Goal: Transaction & Acquisition: Purchase product/service

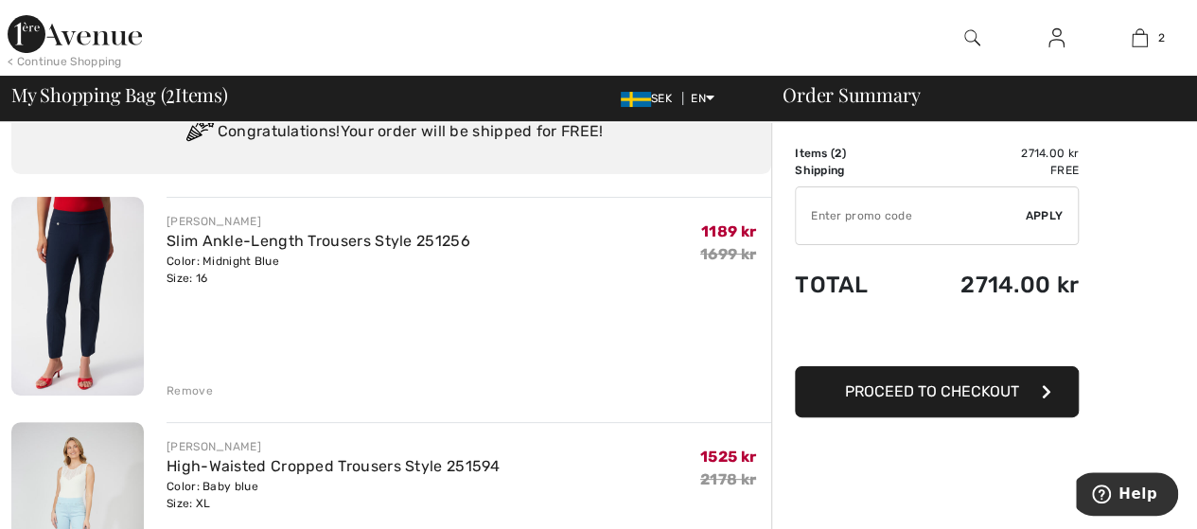
scroll to position [189, 0]
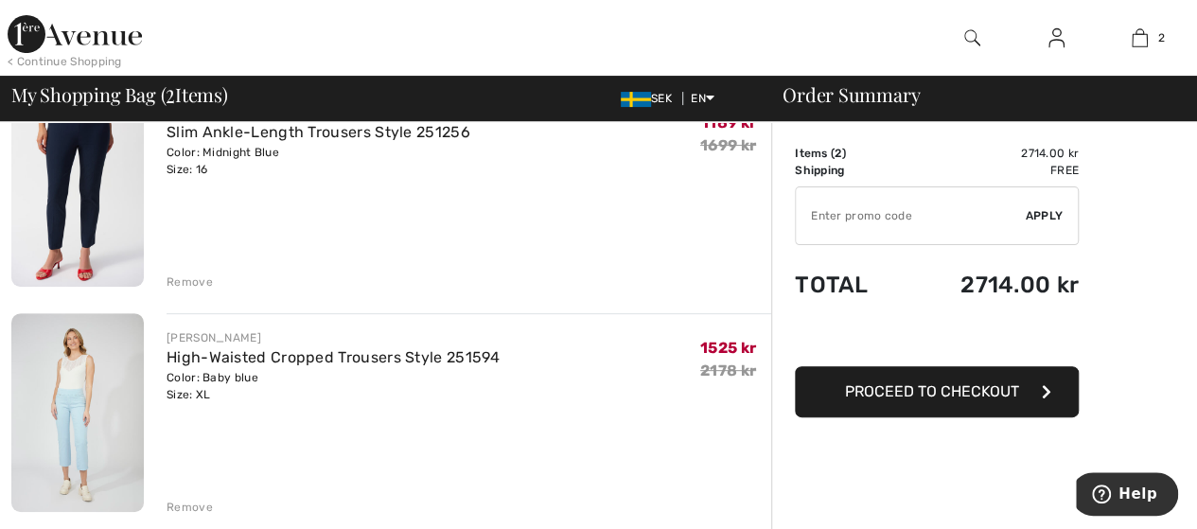
click at [85, 213] on img at bounding box center [77, 187] width 133 height 199
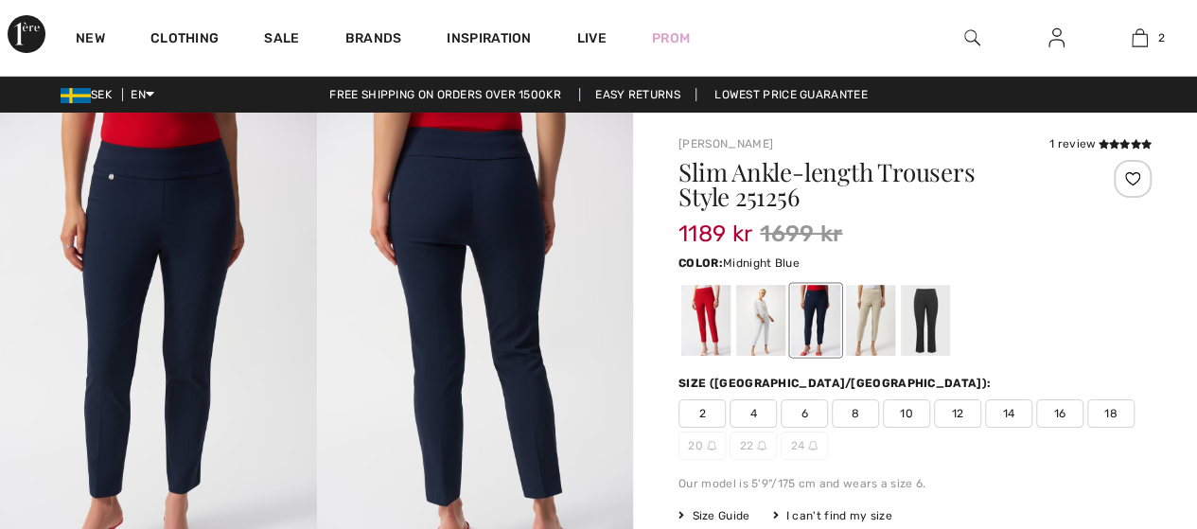
click at [427, 264] on img at bounding box center [475, 350] width 317 height 474
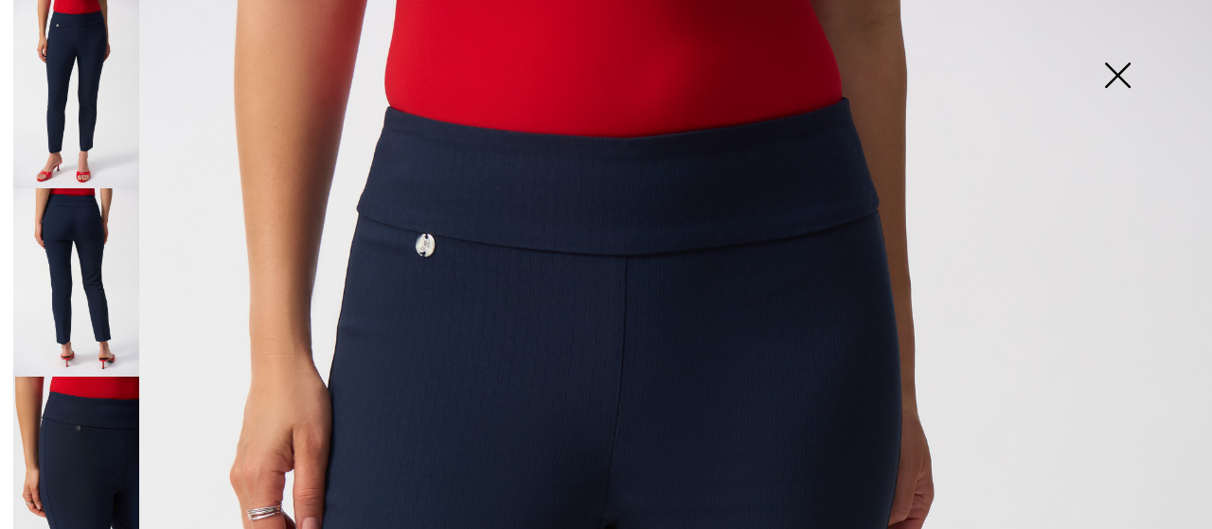
click at [97, 258] on img at bounding box center [76, 282] width 126 height 188
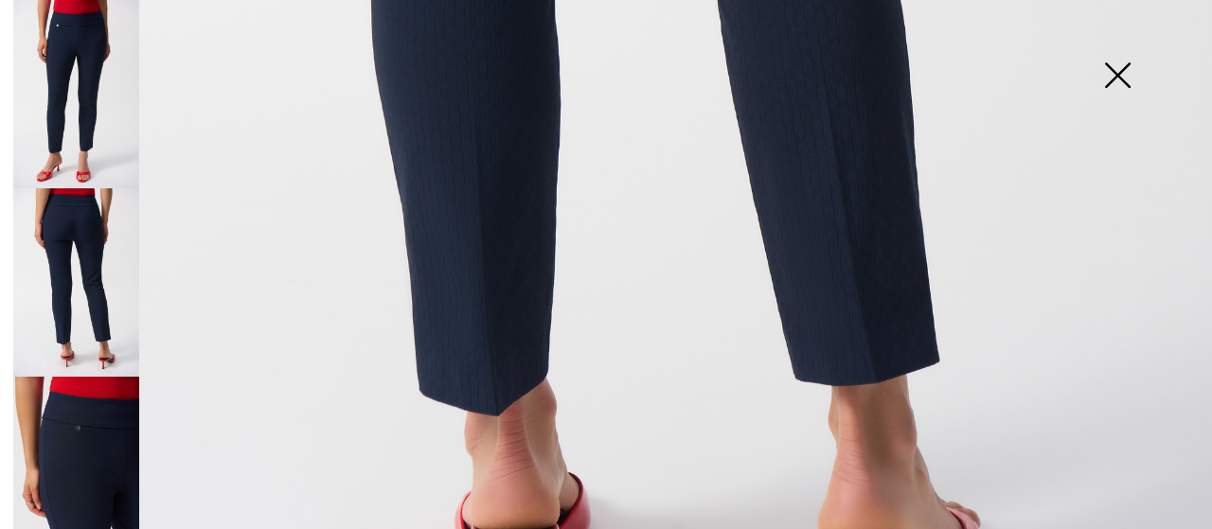
scroll to position [1136, 0]
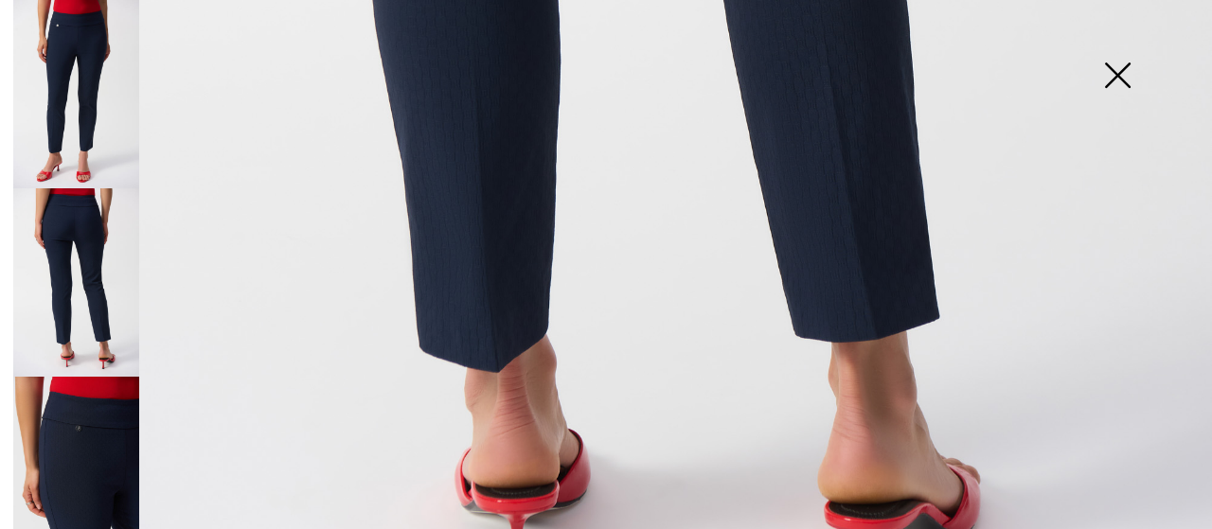
click at [62, 400] on img at bounding box center [76, 471] width 126 height 188
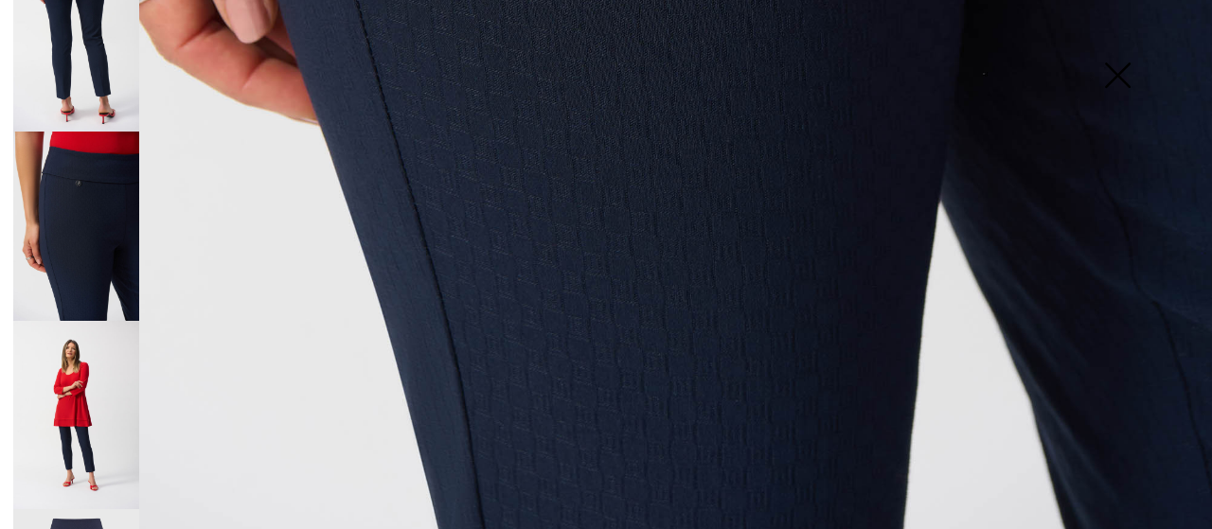
scroll to position [379, 0]
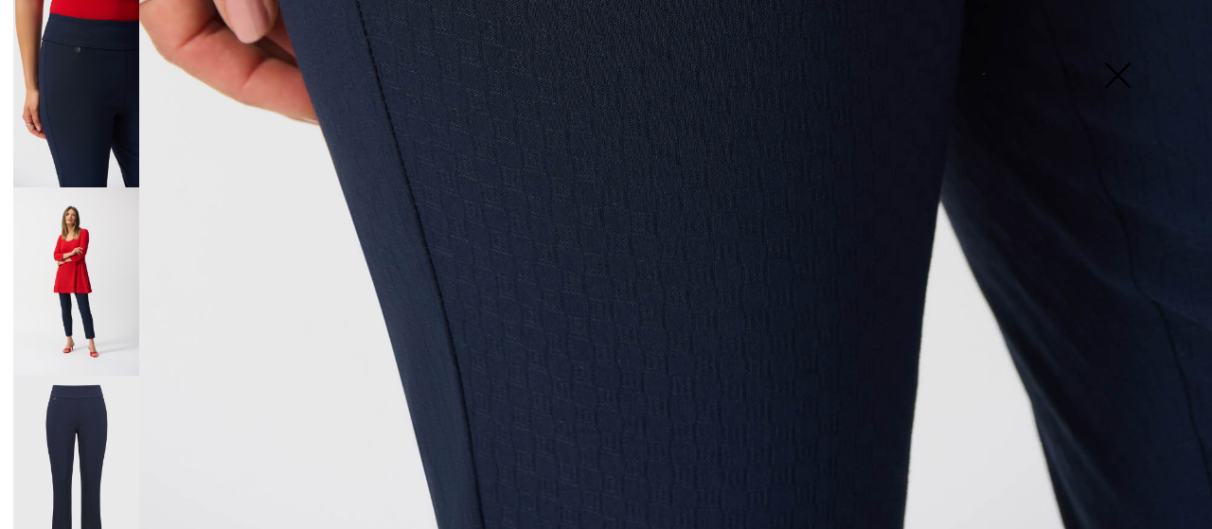
click at [91, 298] on img at bounding box center [76, 281] width 126 height 188
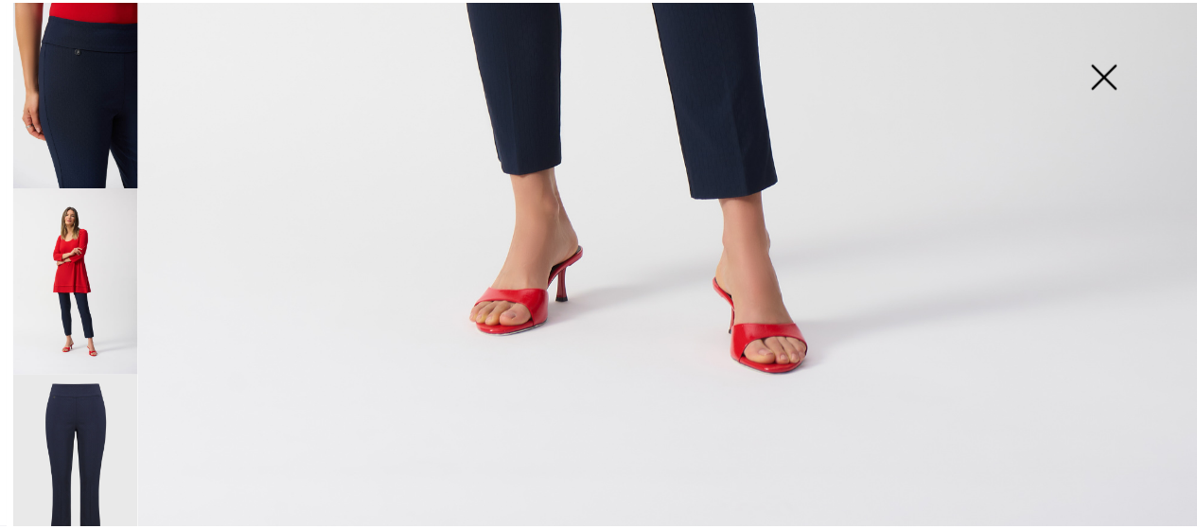
scroll to position [1265, 0]
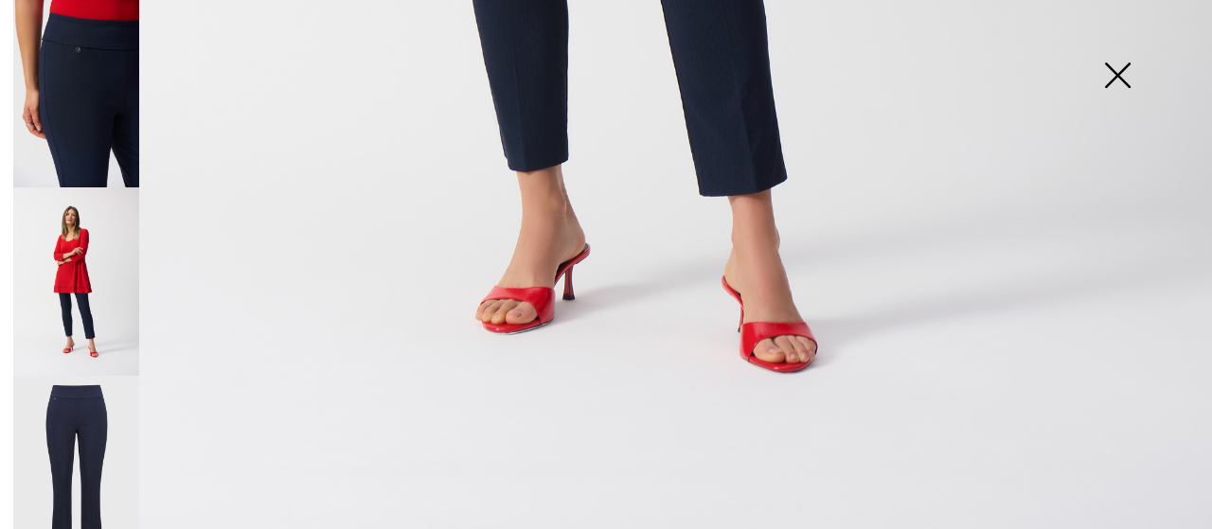
click at [1109, 72] on img at bounding box center [1117, 76] width 95 height 97
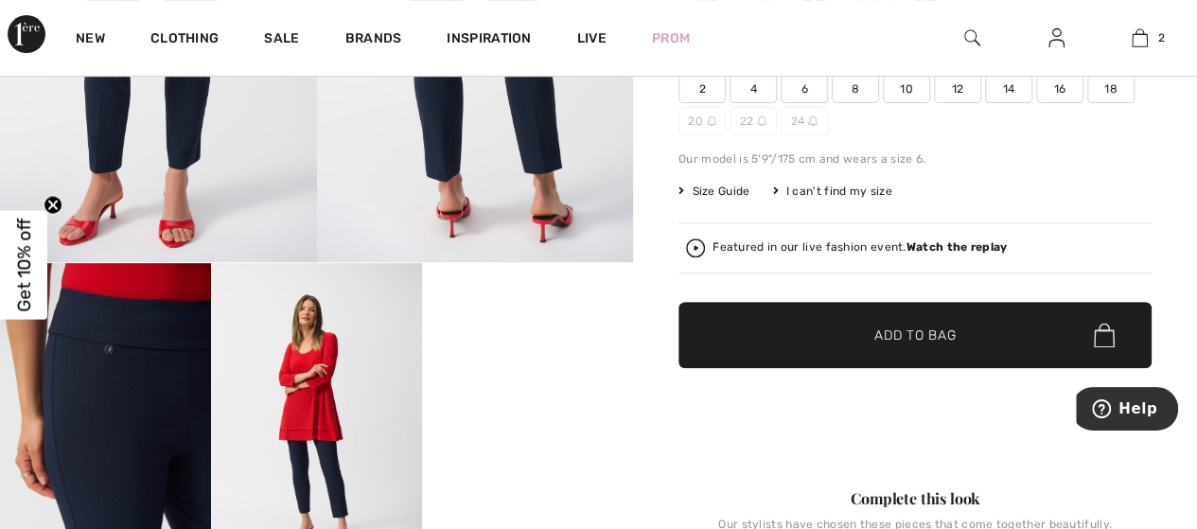
scroll to position [189, 0]
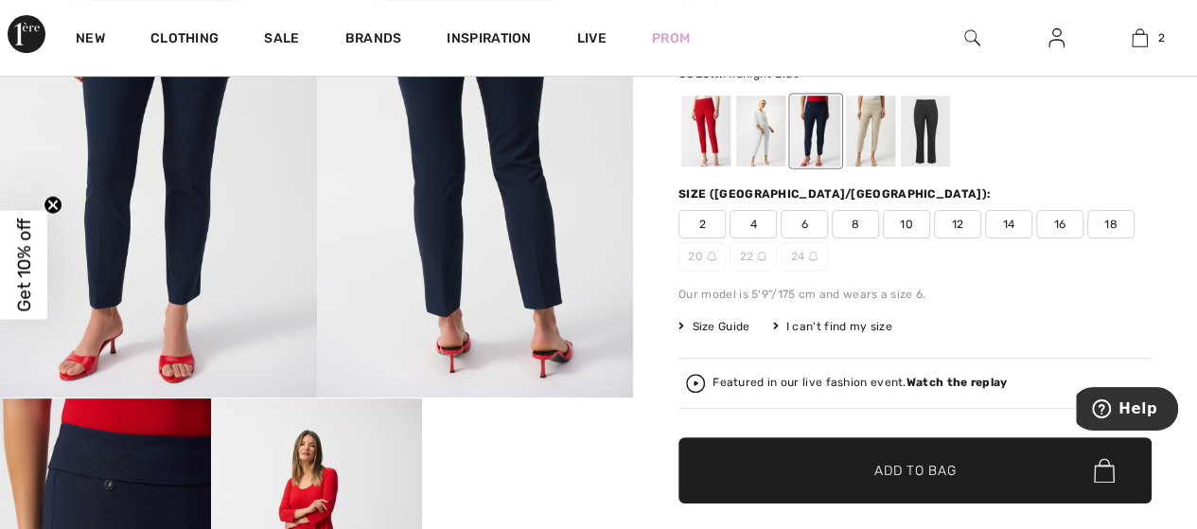
click at [1111, 227] on span "18" at bounding box center [1111, 224] width 47 height 28
click at [880, 470] on span "Add to Bag" at bounding box center [915, 471] width 81 height 20
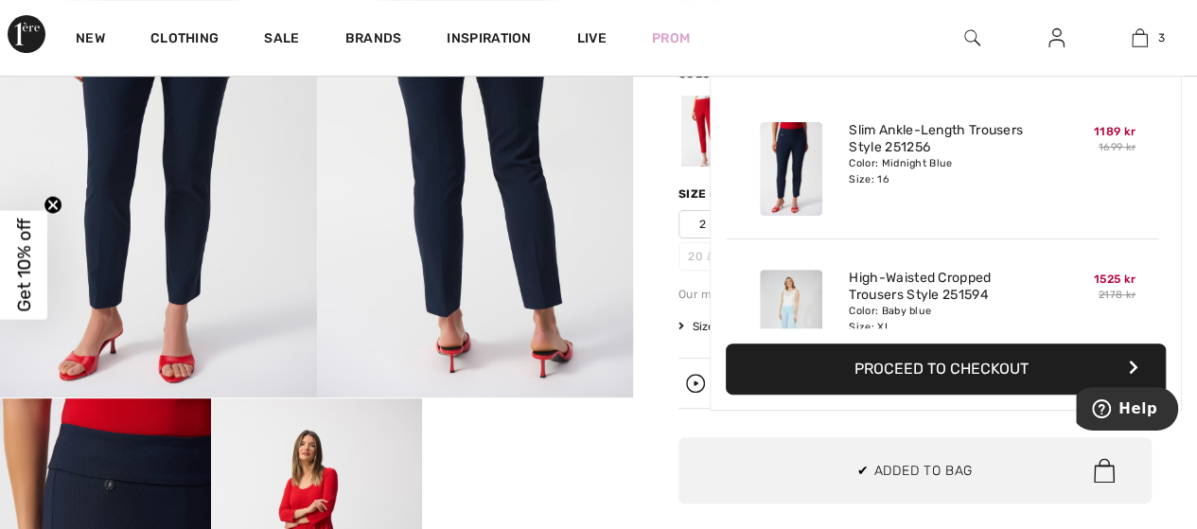
scroll to position [205, 0]
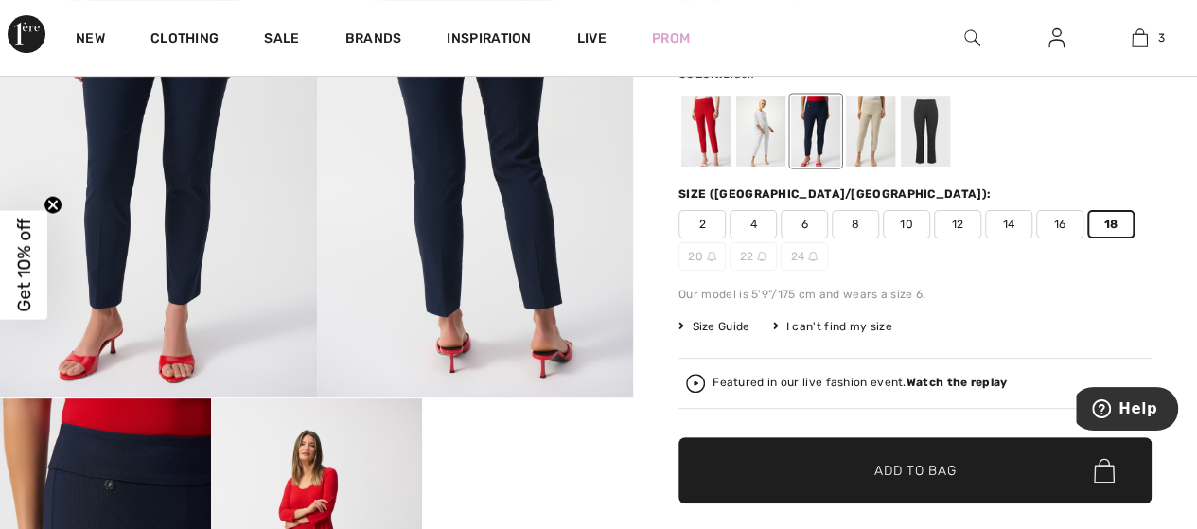
click at [923, 131] on div at bounding box center [925, 131] width 49 height 71
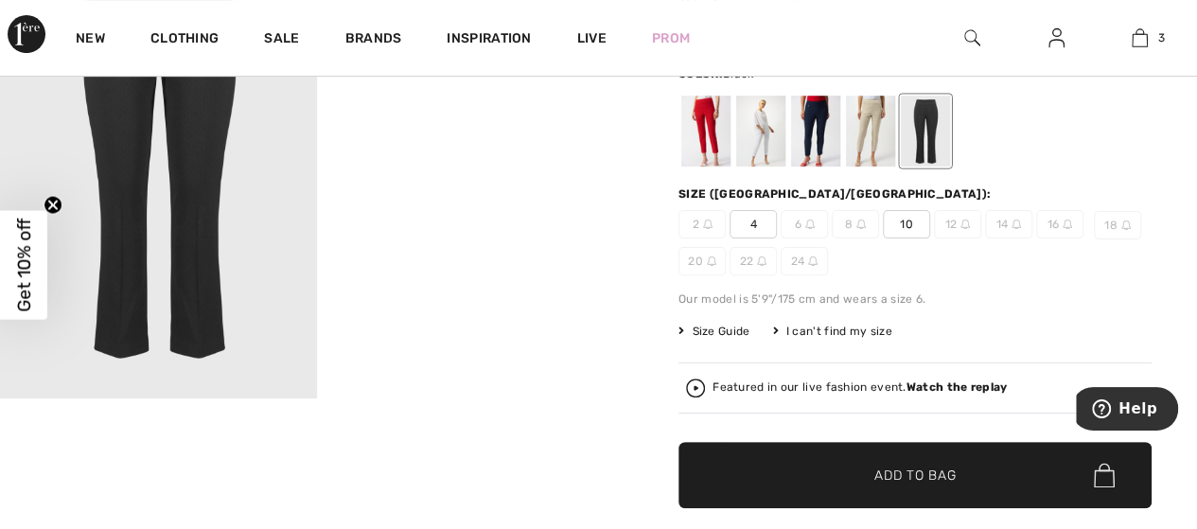
scroll to position [23, 0]
click at [871, 119] on div at bounding box center [870, 131] width 49 height 71
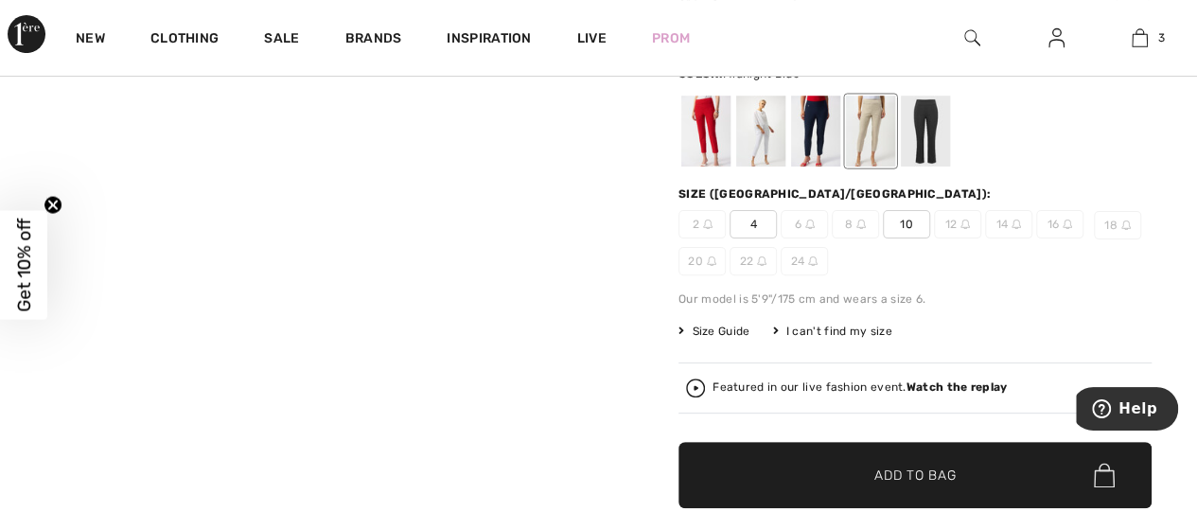
click at [809, 127] on div at bounding box center [815, 131] width 49 height 71
drag, startPoint x: 753, startPoint y: 133, endPoint x: 716, endPoint y: 144, distance: 38.6
click at [752, 133] on div at bounding box center [760, 131] width 49 height 71
click at [699, 137] on div at bounding box center [706, 131] width 49 height 71
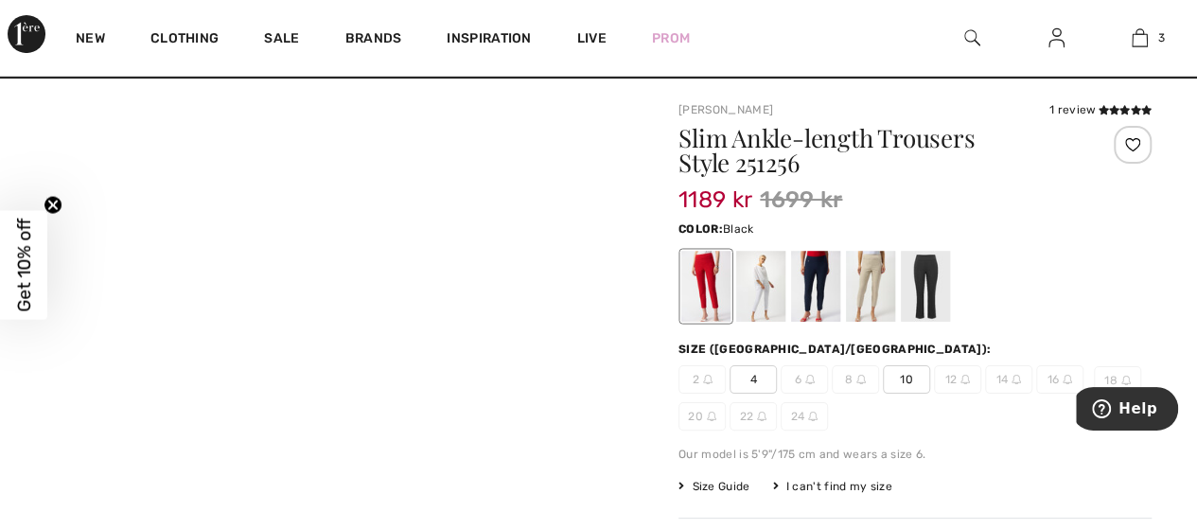
scroll to position [0, 0]
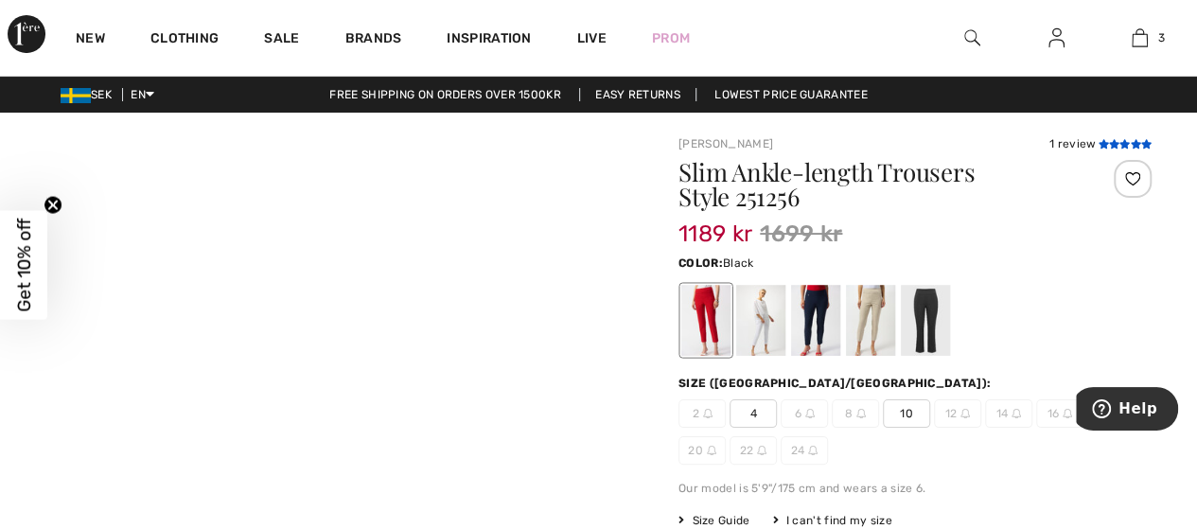
click at [1104, 146] on icon at bounding box center [1103, 143] width 10 height 9
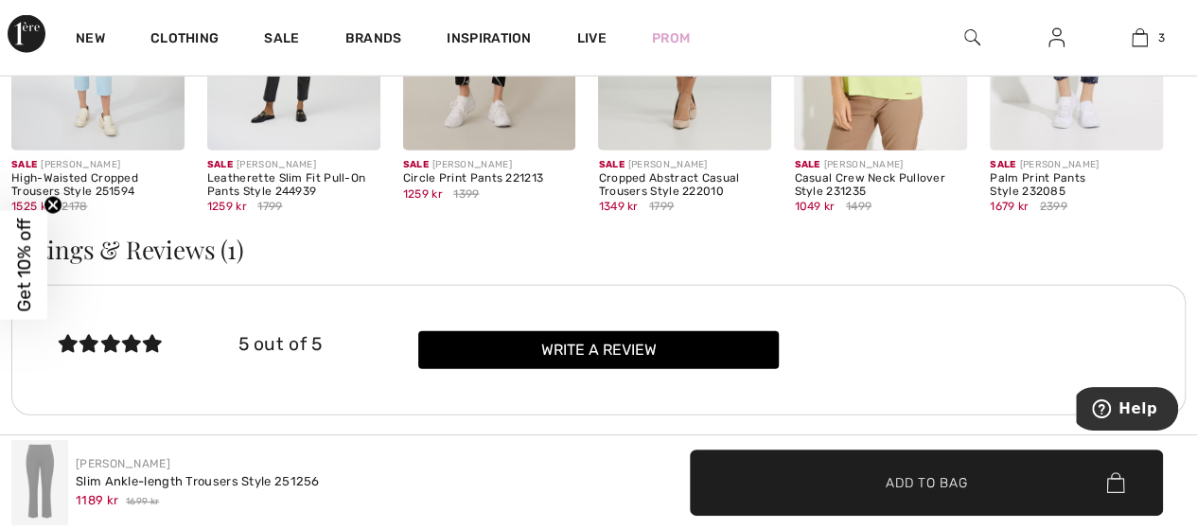
scroll to position [2145, 0]
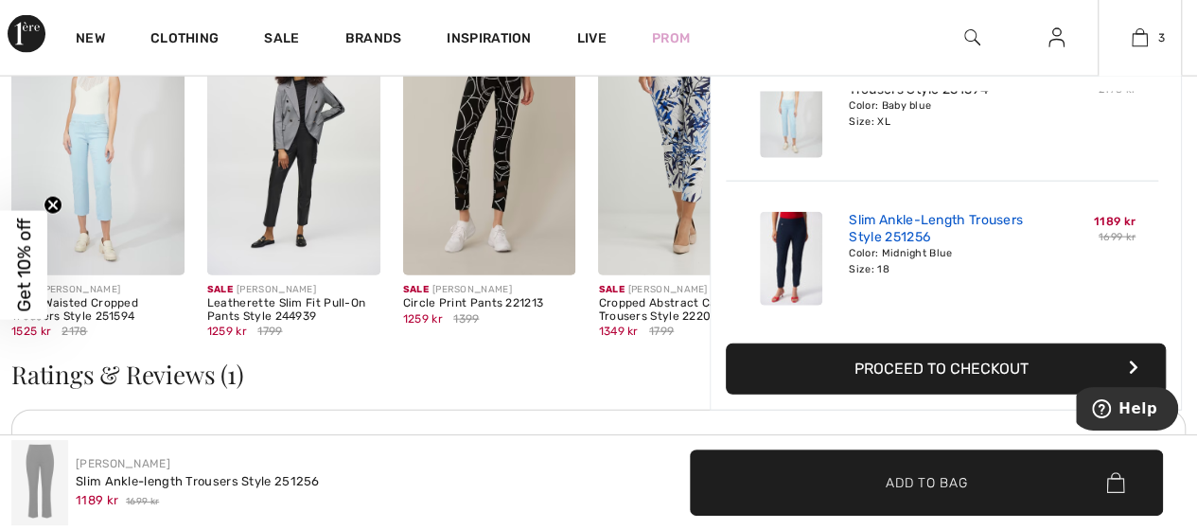
click at [862, 215] on link "Slim Ankle-Length Trousers Style 251256" at bounding box center [942, 229] width 186 height 34
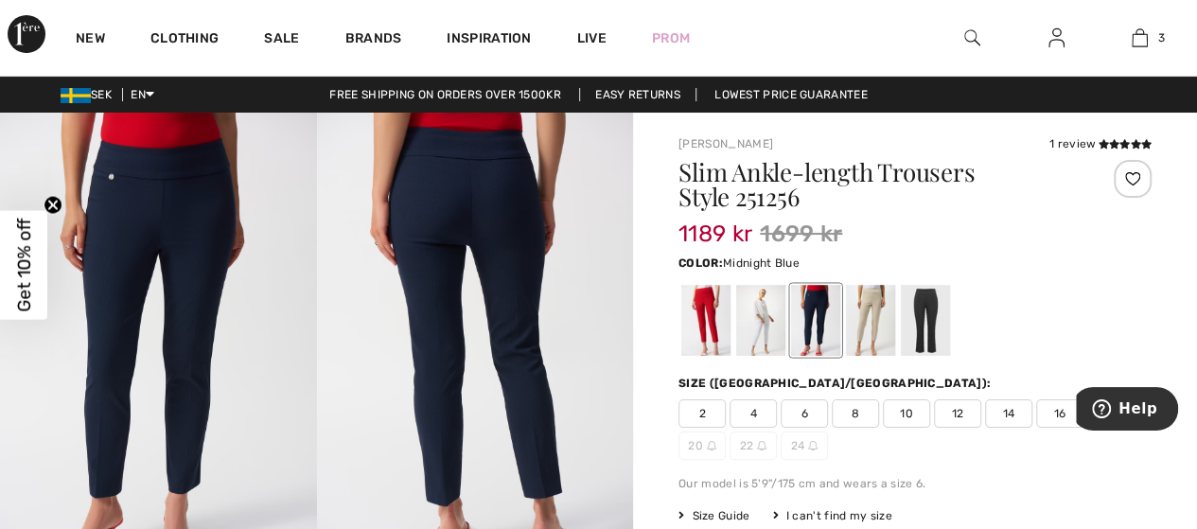
click at [449, 265] on img at bounding box center [475, 350] width 317 height 474
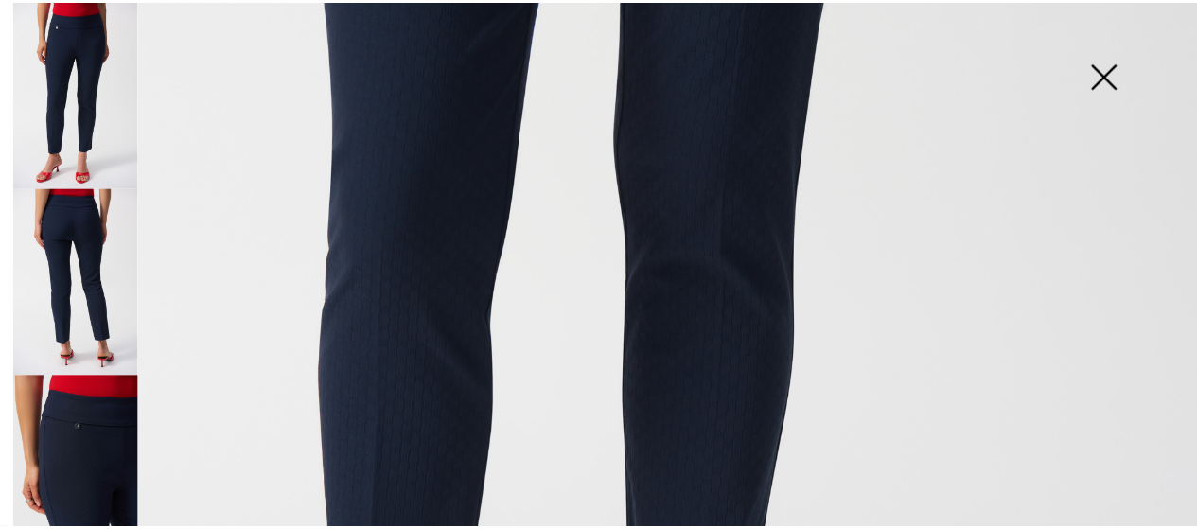
scroll to position [757, 0]
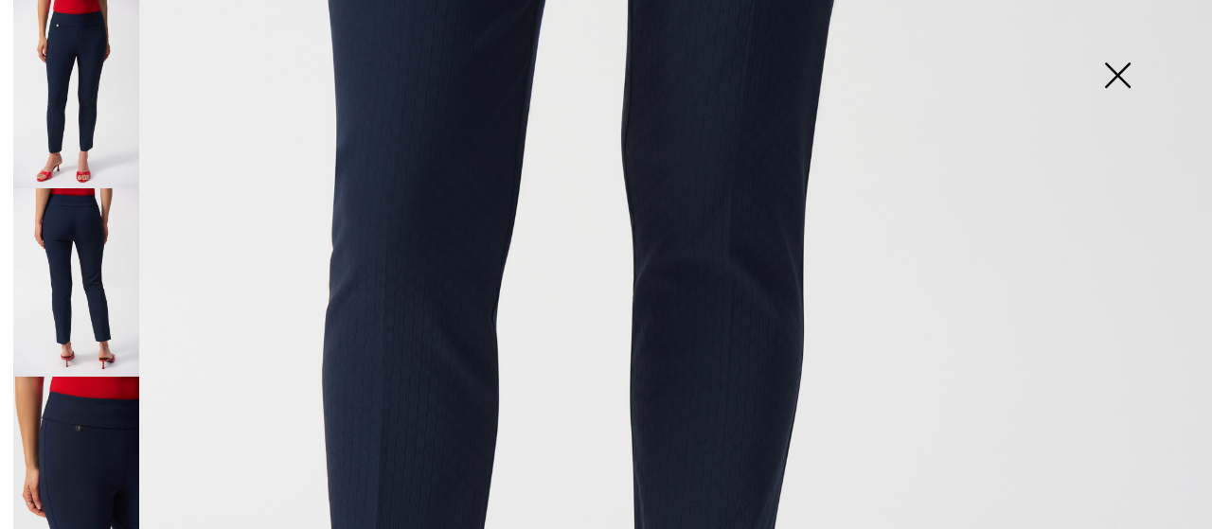
click at [1119, 72] on img at bounding box center [1117, 76] width 95 height 97
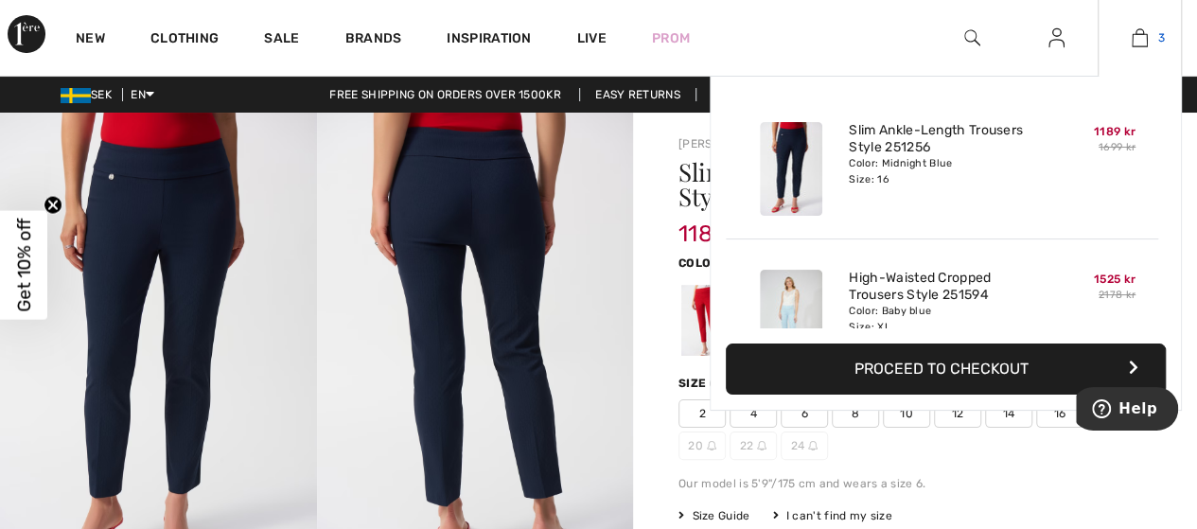
click at [1150, 34] on link "3" at bounding box center [1140, 38] width 82 height 23
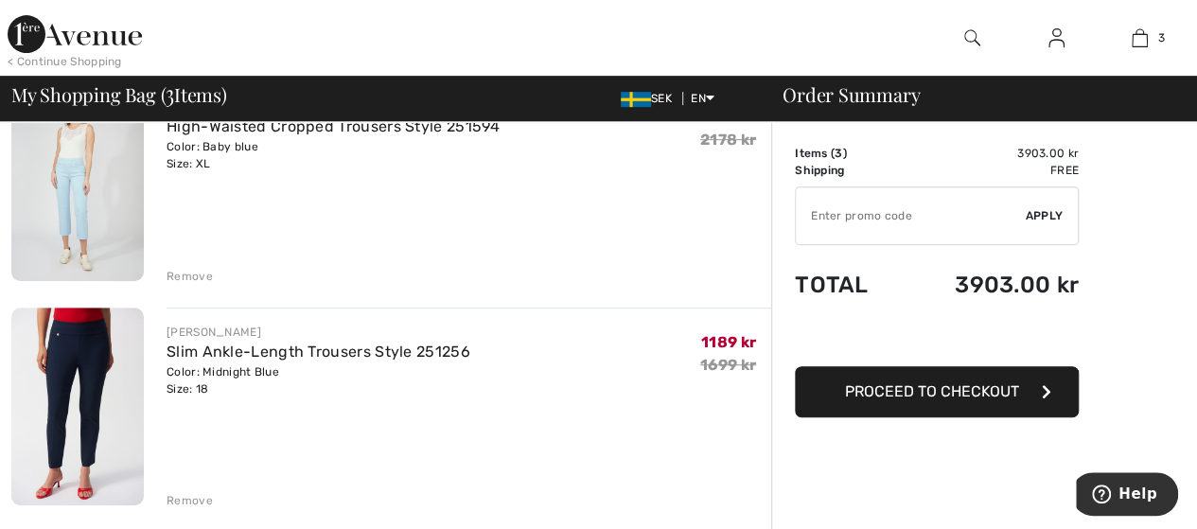
scroll to position [473, 0]
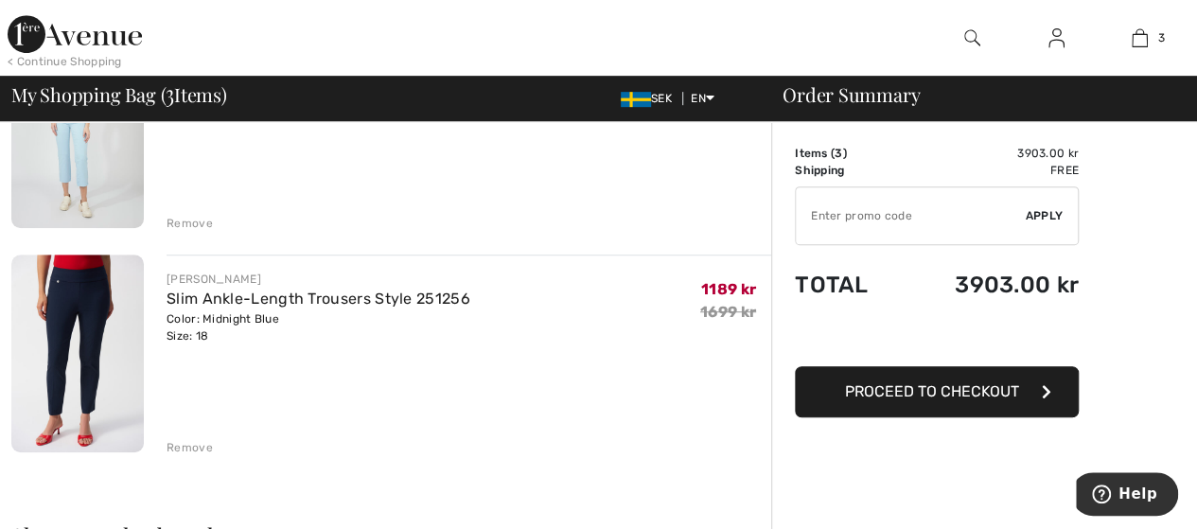
click at [195, 441] on div "Remove" at bounding box center [190, 447] width 46 height 17
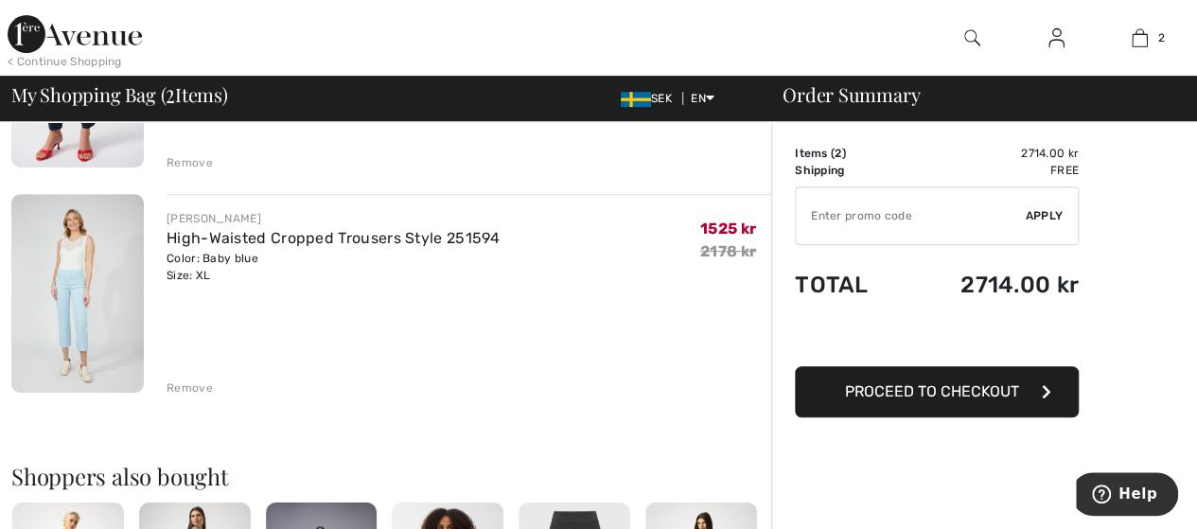
scroll to position [189, 0]
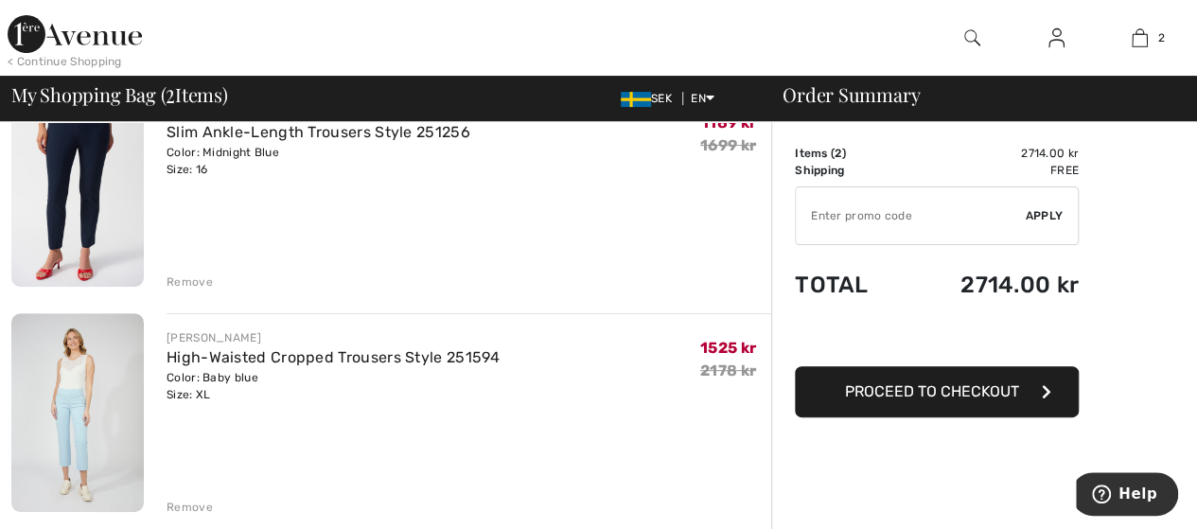
click at [83, 384] on img at bounding box center [77, 412] width 133 height 199
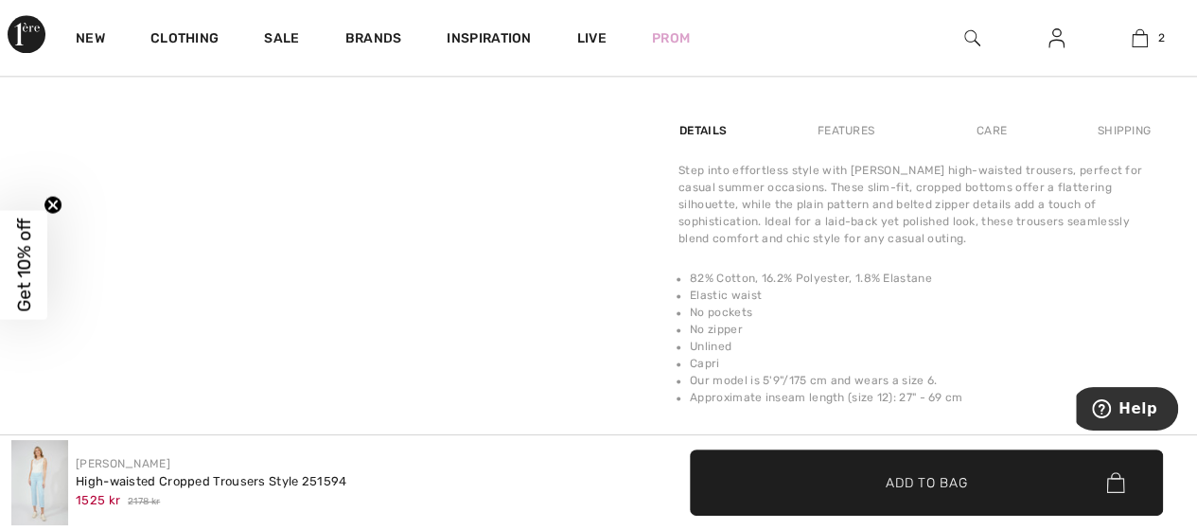
scroll to position [1041, 0]
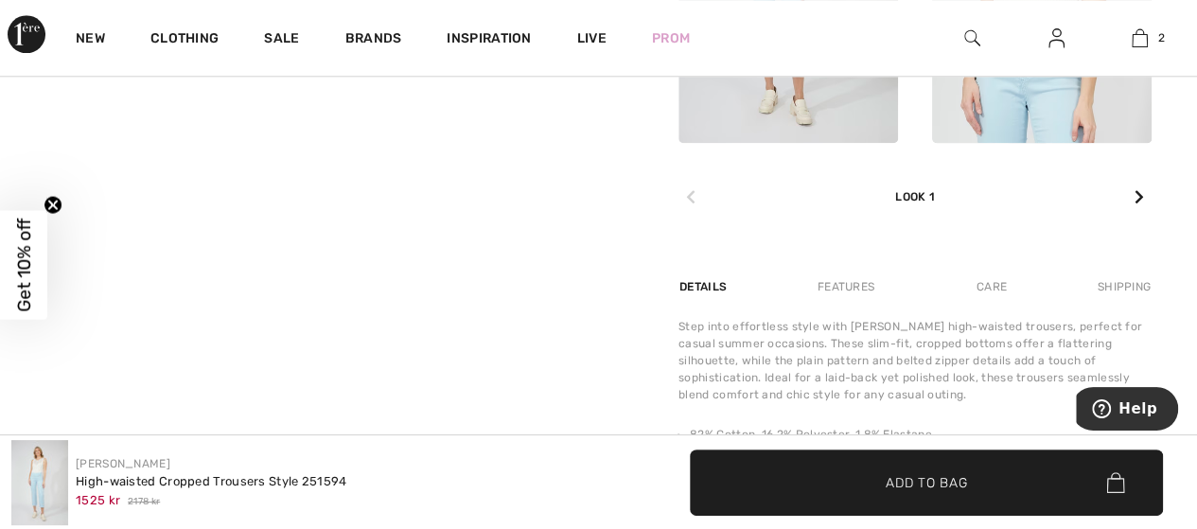
click at [844, 277] on div "Features" at bounding box center [846, 287] width 89 height 34
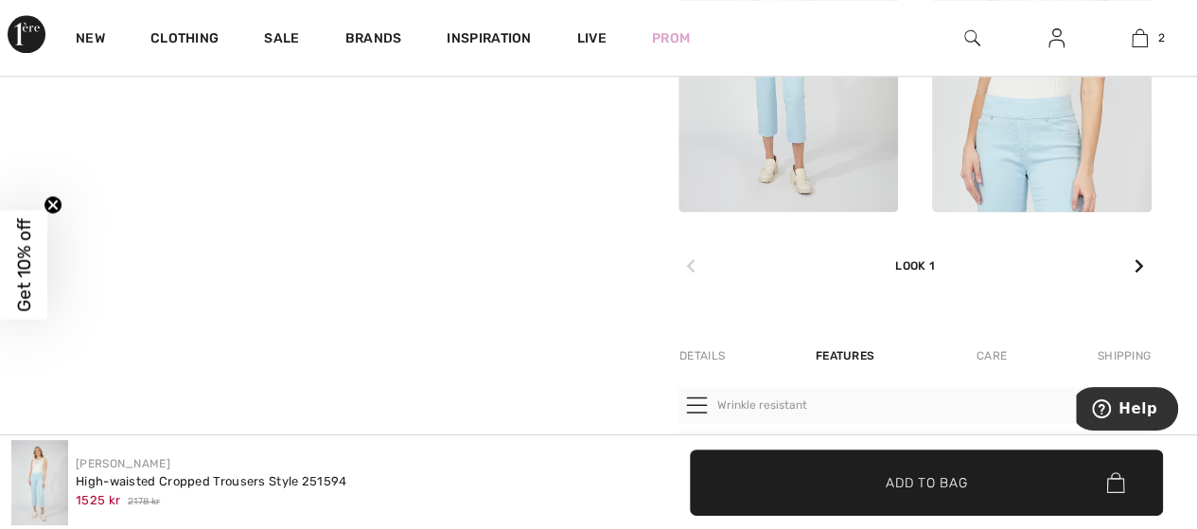
scroll to position [947, 0]
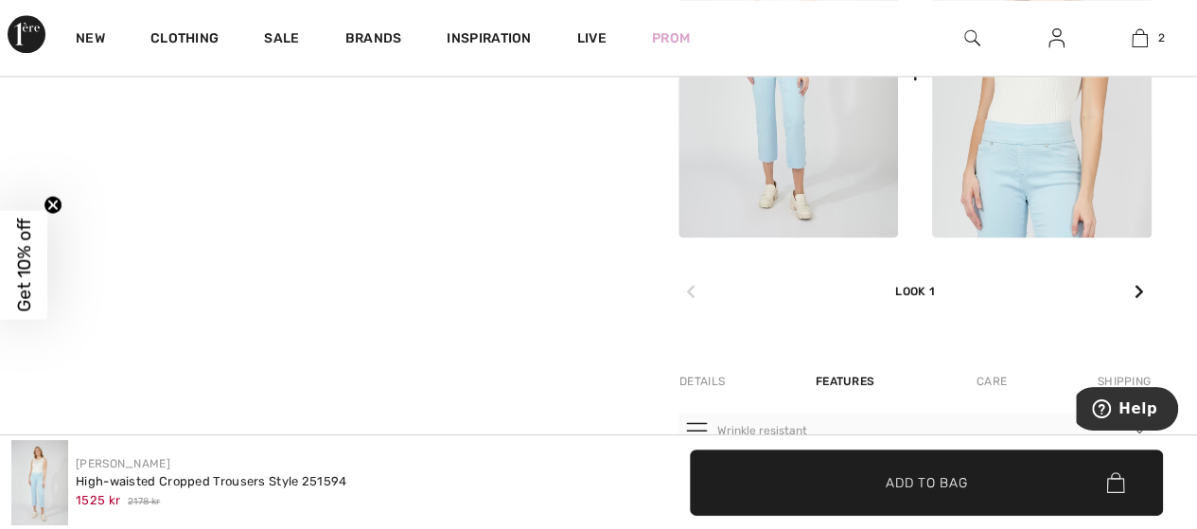
click at [984, 376] on div "Care" at bounding box center [992, 381] width 62 height 34
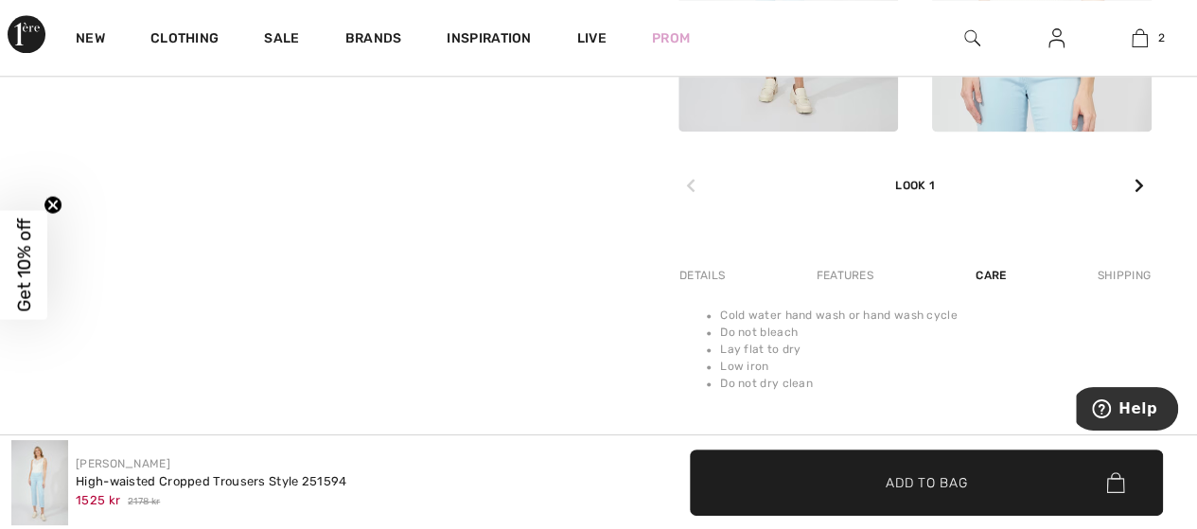
scroll to position [1136, 0]
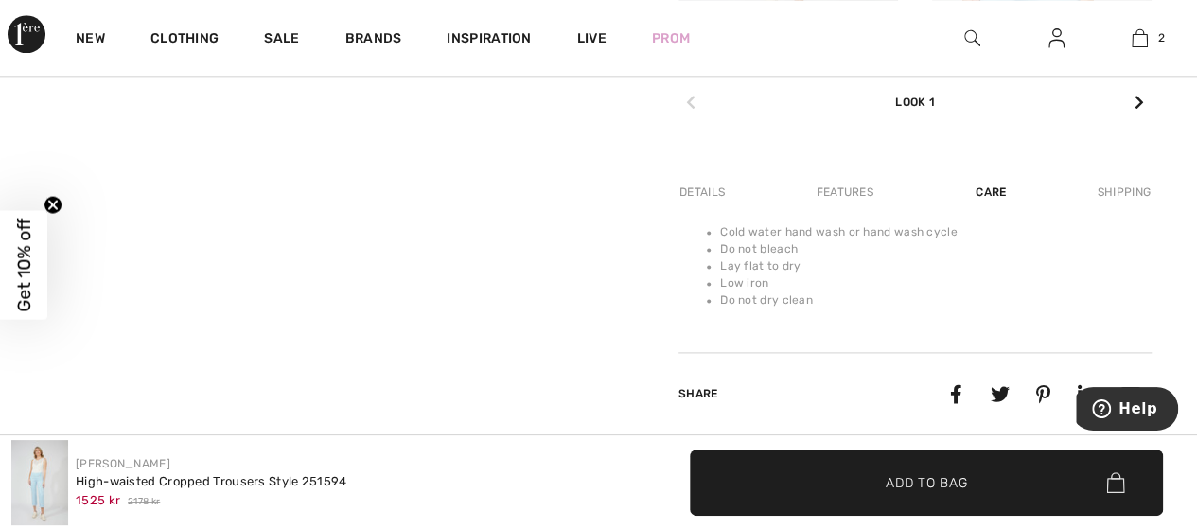
click at [1105, 192] on div "Shipping" at bounding box center [1122, 192] width 59 height 34
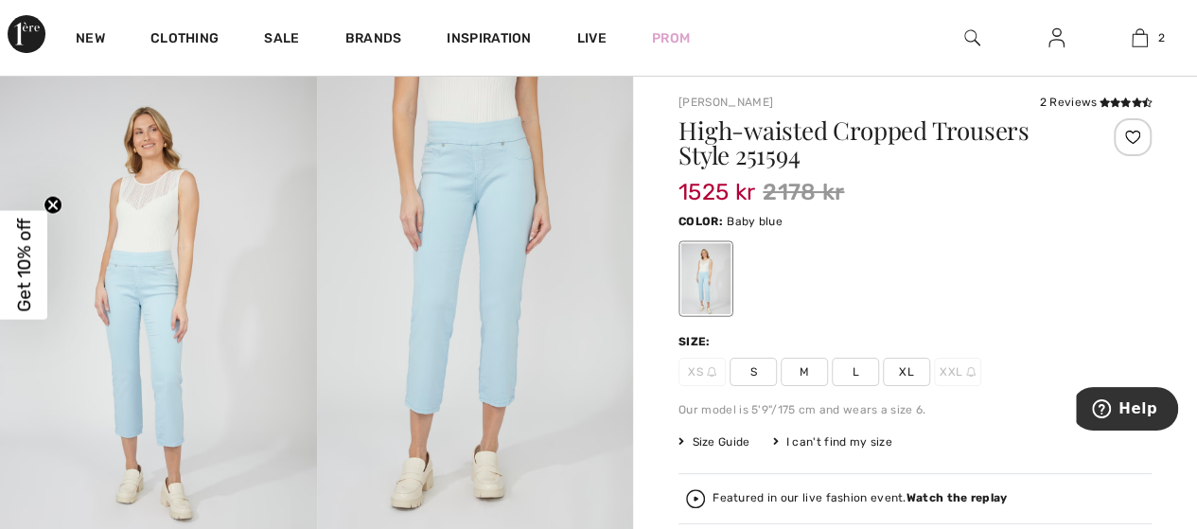
scroll to position [0, 0]
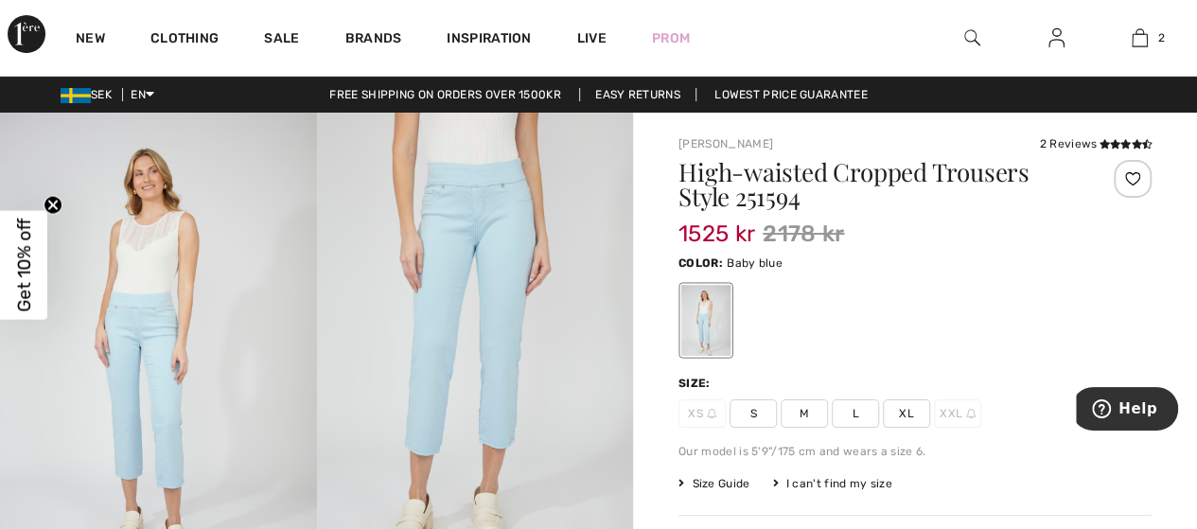
click at [642, 96] on link "Easy Returns" at bounding box center [637, 94] width 117 height 13
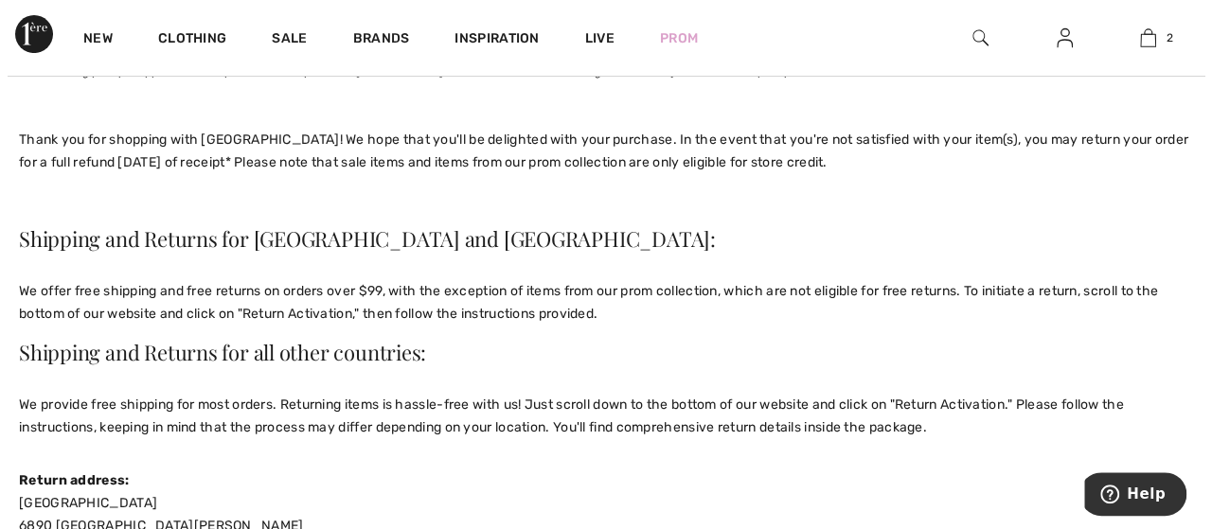
scroll to position [284, 0]
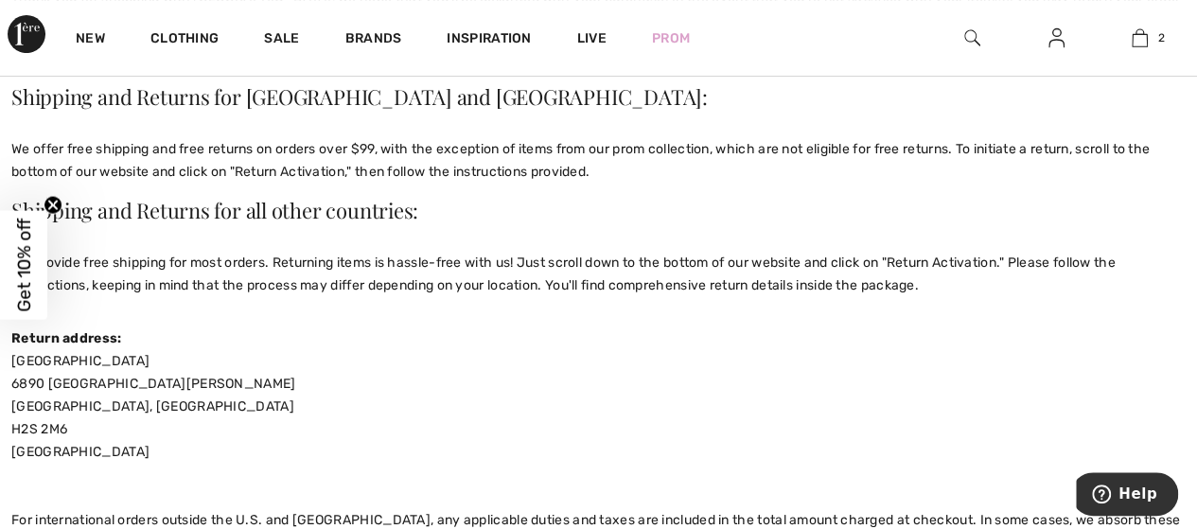
click at [26, 273] on span "Get 10% off" at bounding box center [24, 265] width 22 height 94
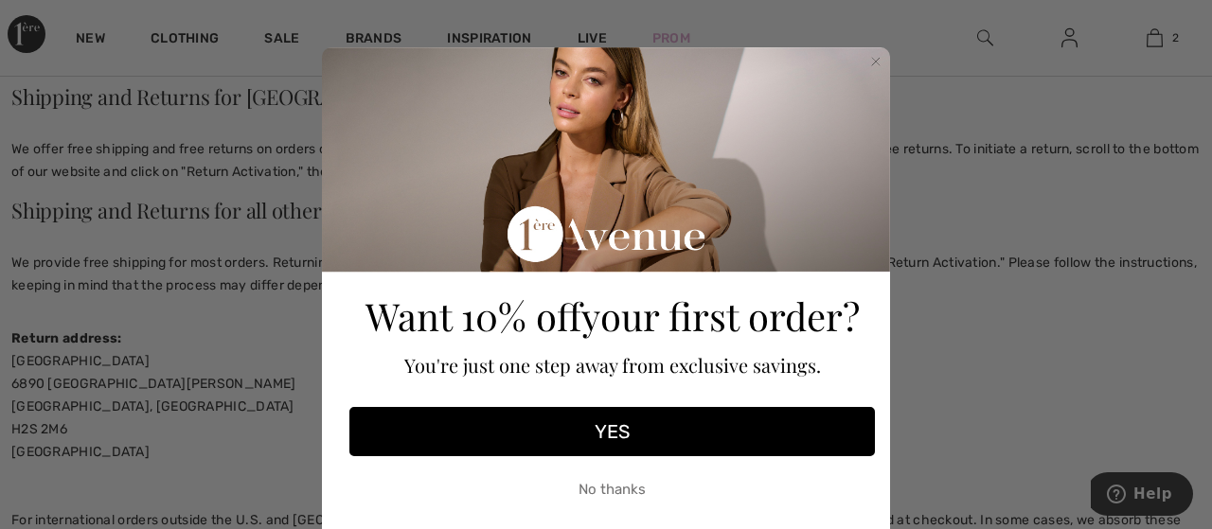
click at [615, 433] on button "YES" at bounding box center [611, 431] width 525 height 49
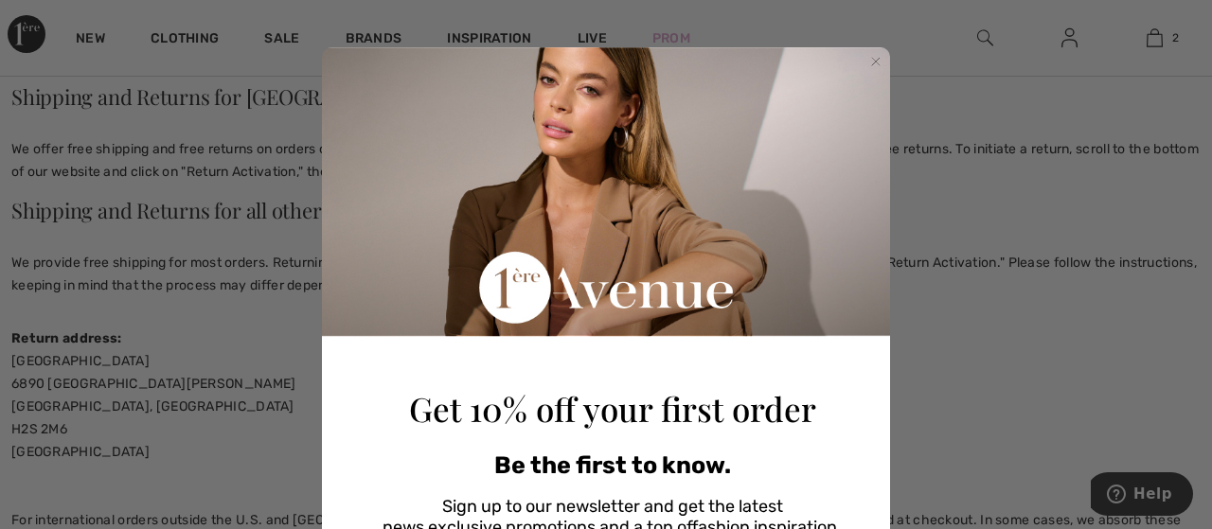
scroll to position [295, 0]
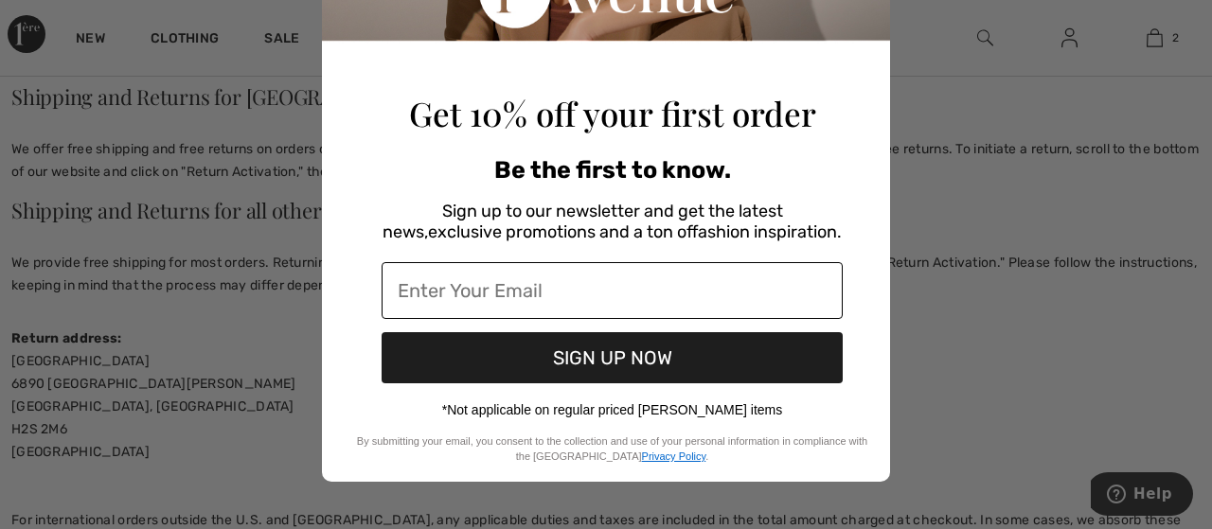
click at [516, 308] on input "Enter Your Email" at bounding box center [611, 290] width 461 height 57
type input "lenamalm57@gmail.com"
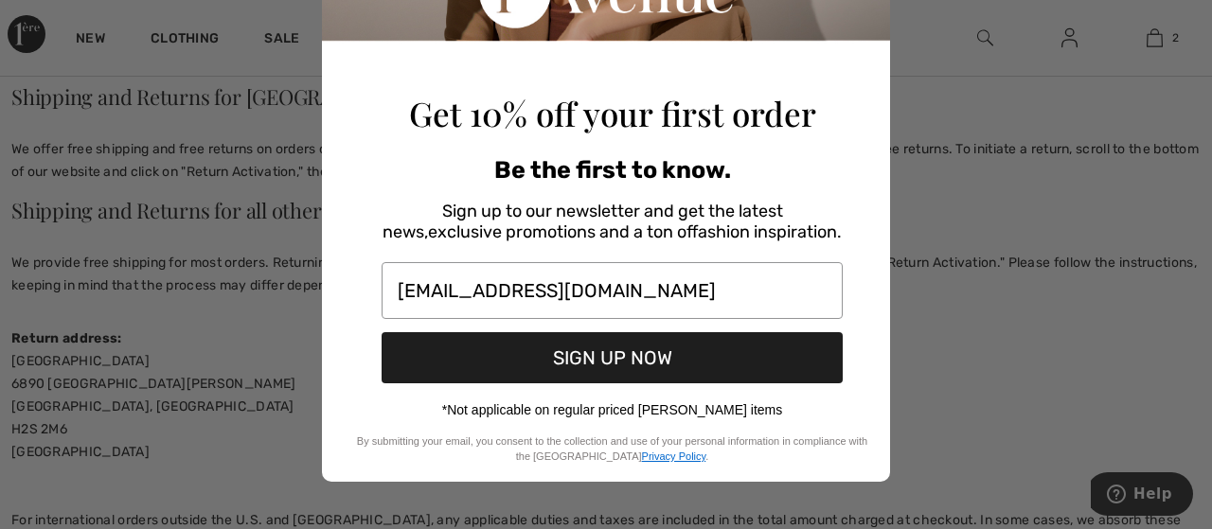
click at [585, 356] on button "SIGN UP NOW" at bounding box center [611, 357] width 461 height 51
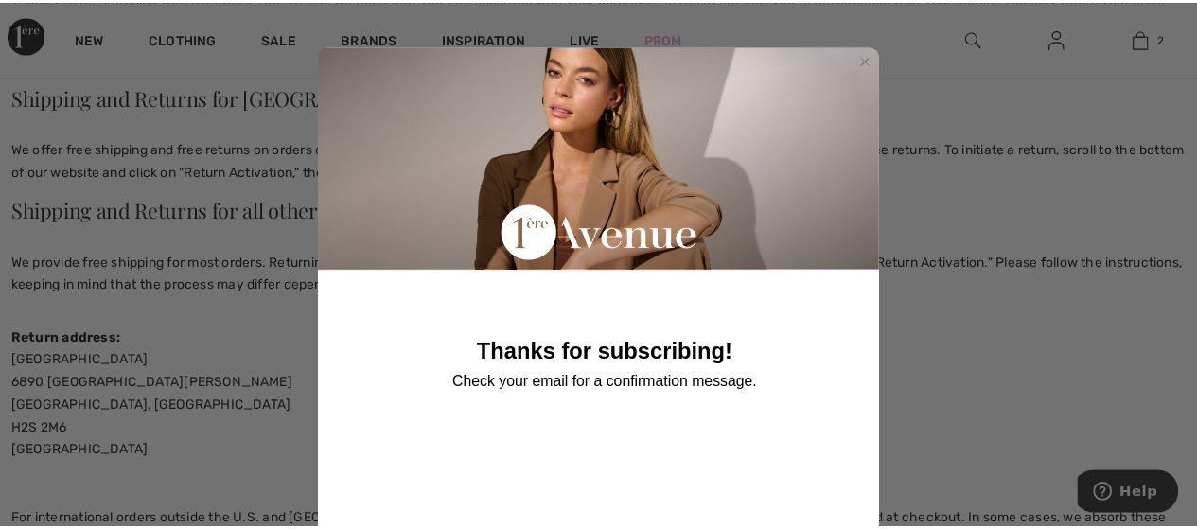
scroll to position [0, 0]
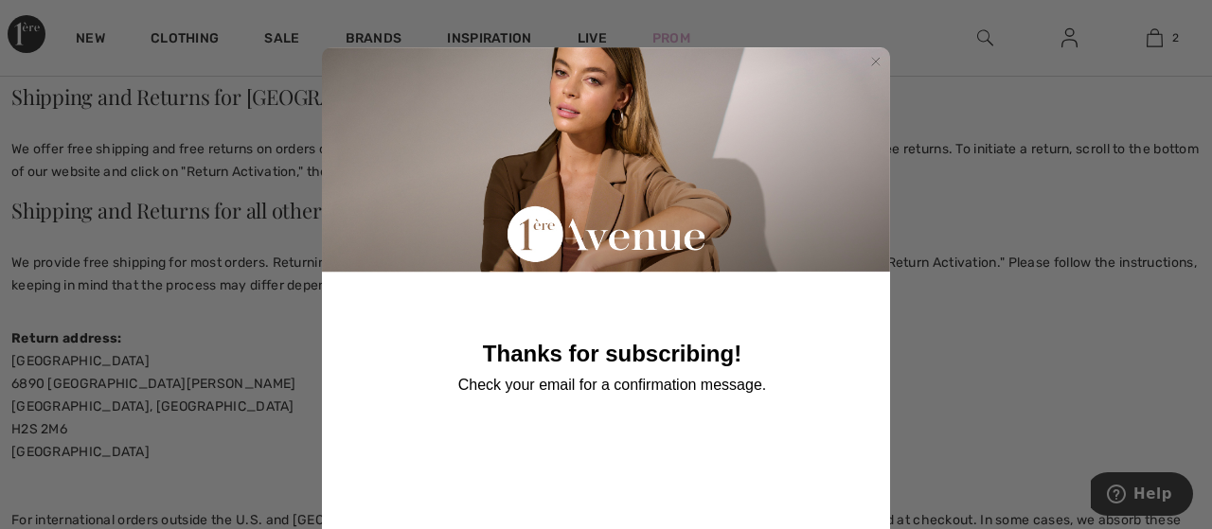
click at [867, 60] on circle "Close dialog" at bounding box center [876, 62] width 18 height 18
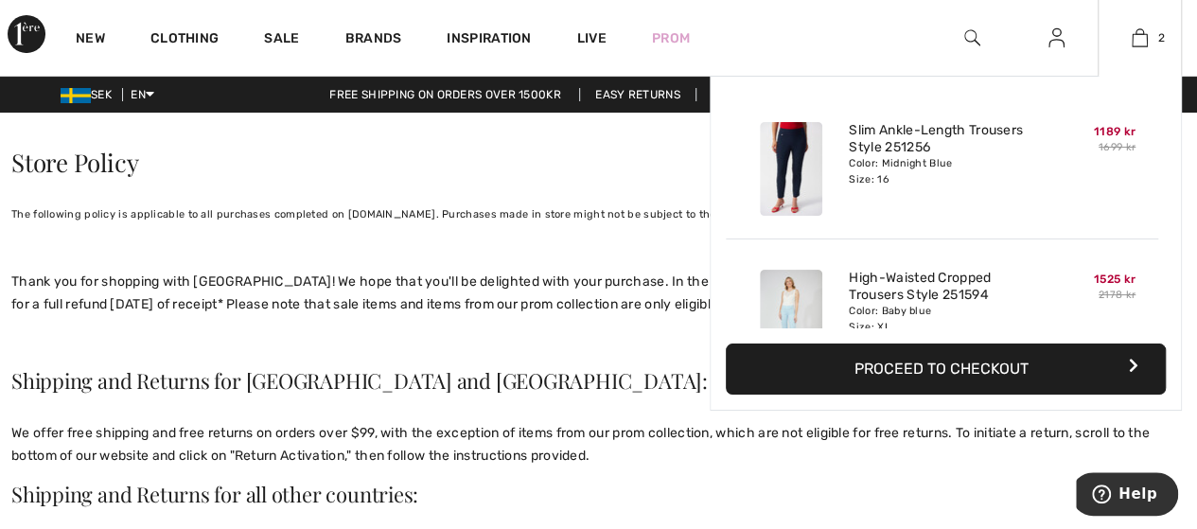
click at [966, 162] on div "Color: Midnight Blue Size: 16" at bounding box center [942, 171] width 186 height 30
click at [908, 139] on link "Slim Ankle-Length Trousers Style 251256" at bounding box center [942, 139] width 186 height 34
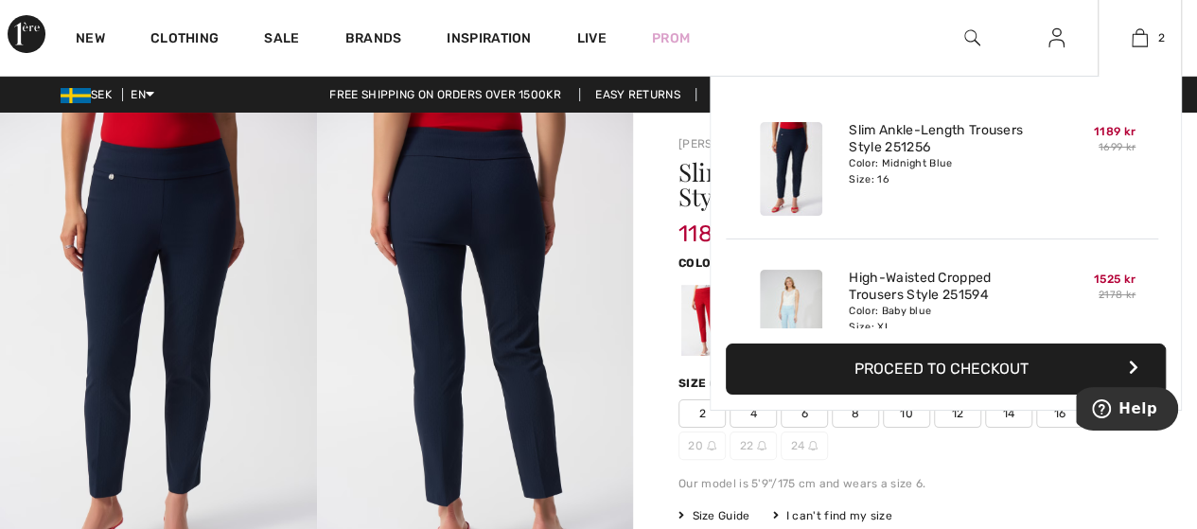
scroll to position [58, 0]
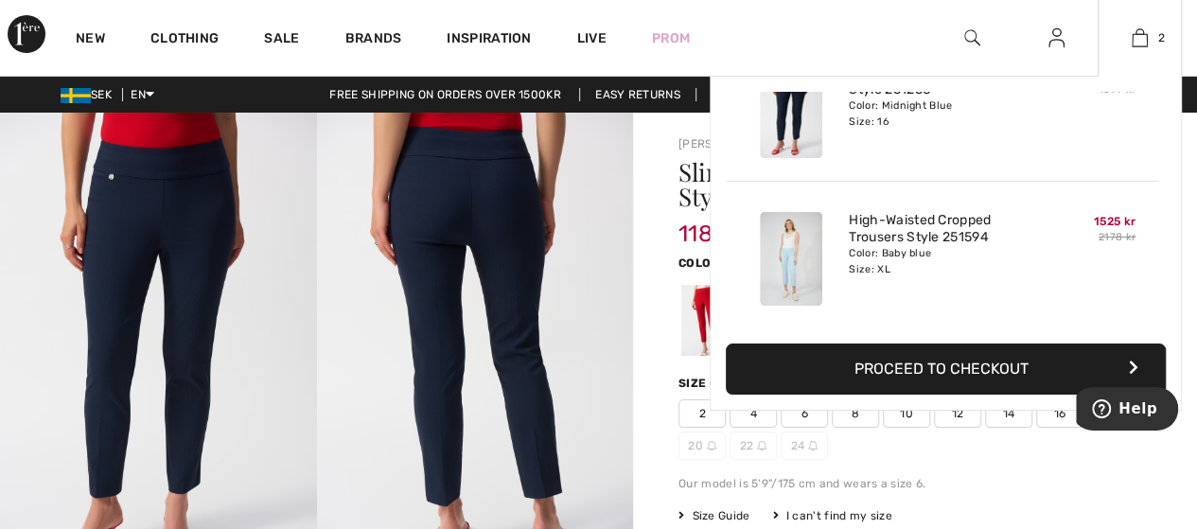
click at [794, 238] on img at bounding box center [791, 259] width 62 height 94
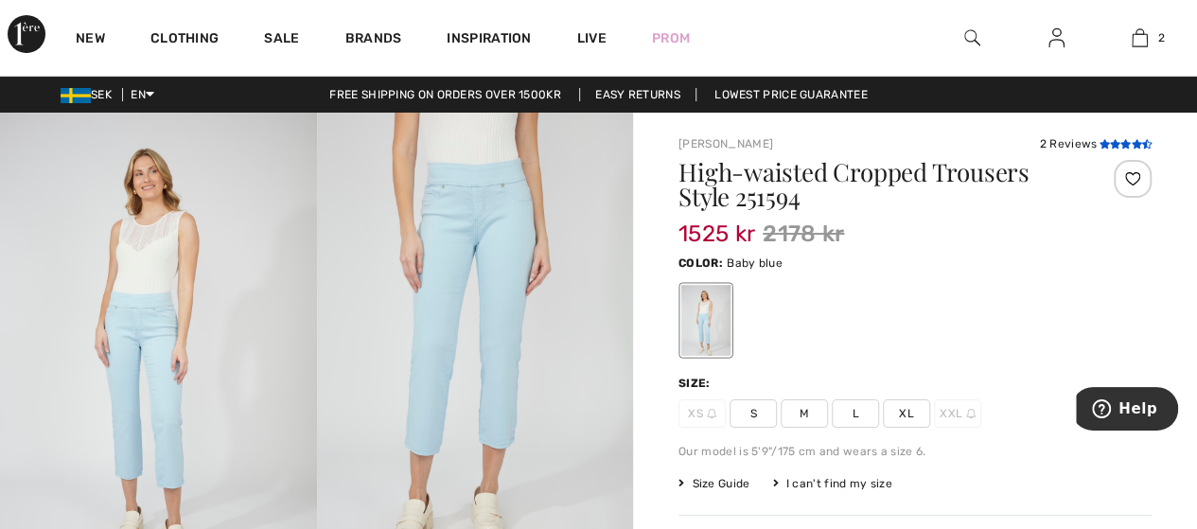
click at [1117, 140] on icon at bounding box center [1115, 143] width 10 height 9
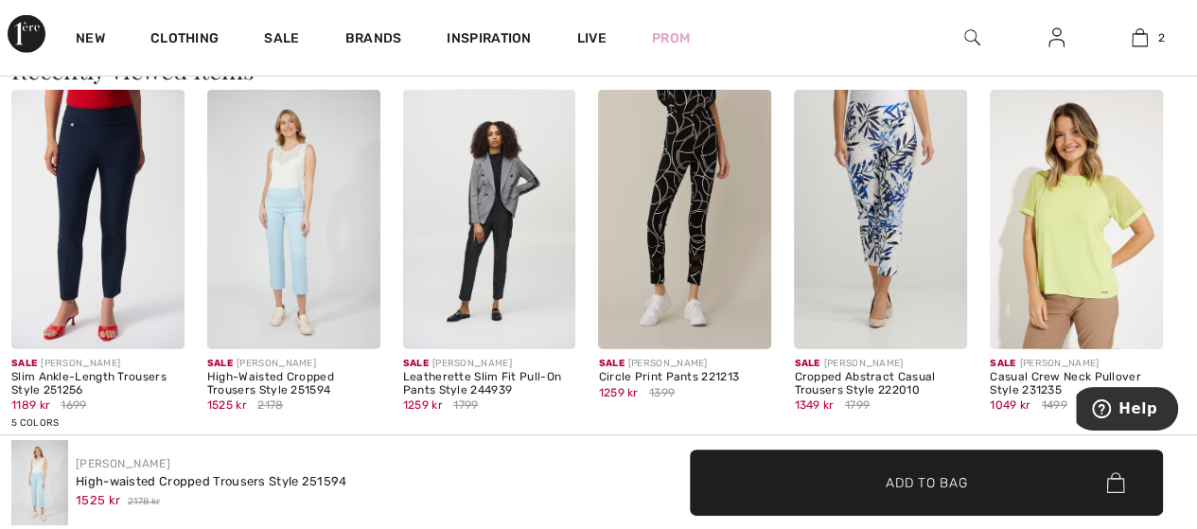
scroll to position [2544, 0]
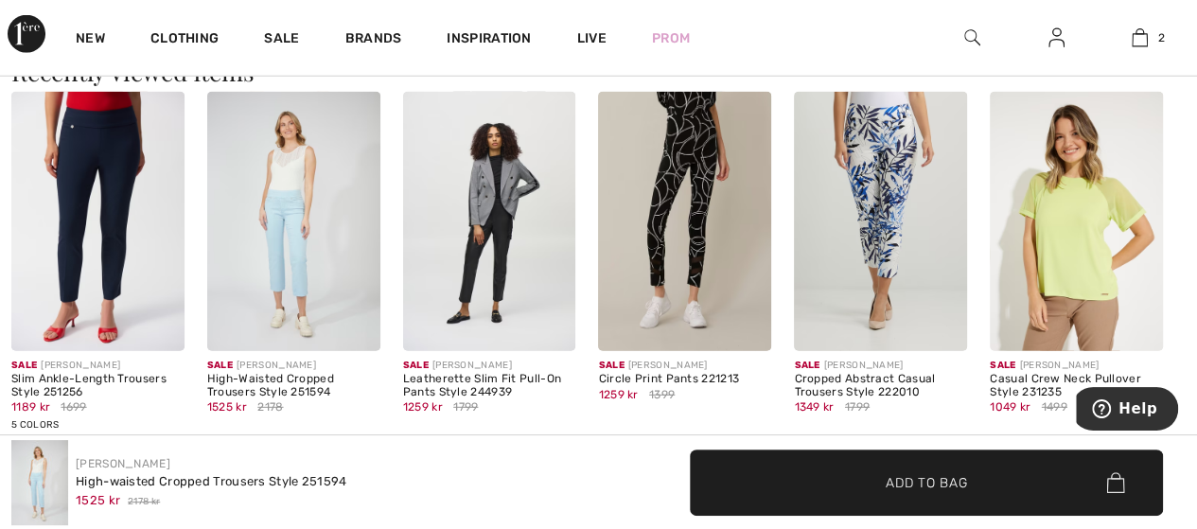
click at [465, 269] on img at bounding box center [489, 221] width 173 height 259
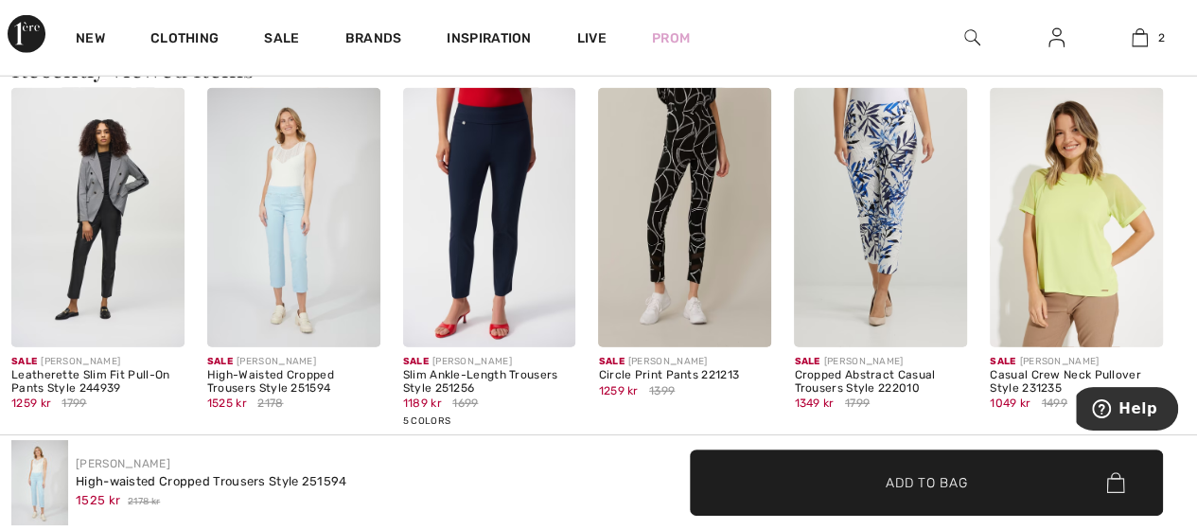
drag, startPoint x: 0, startPoint y: 0, endPoint x: 705, endPoint y: 245, distance: 746.6
click at [705, 245] on img at bounding box center [684, 217] width 173 height 259
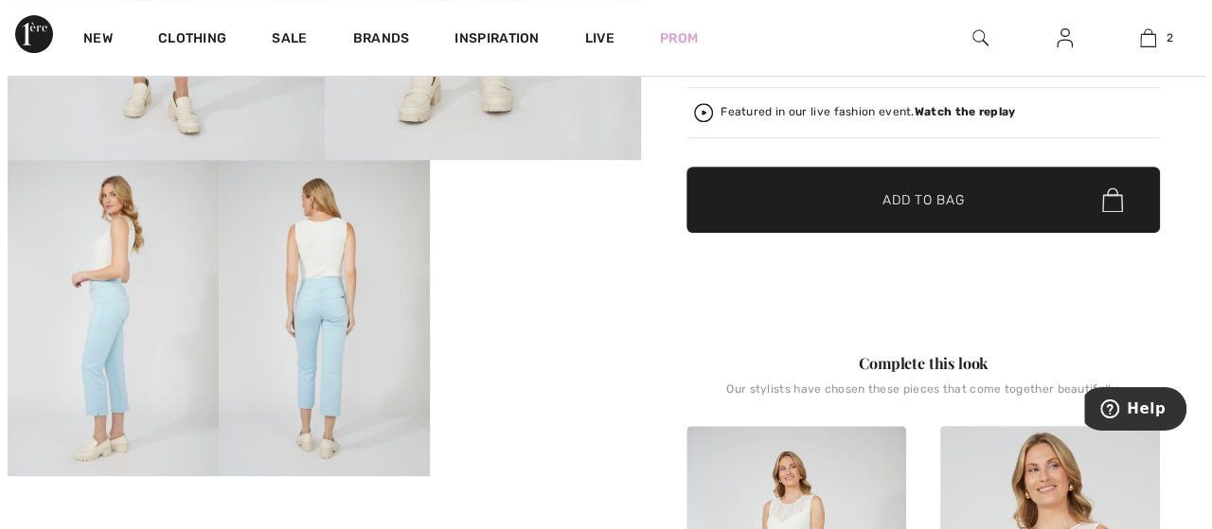
scroll to position [470, 0]
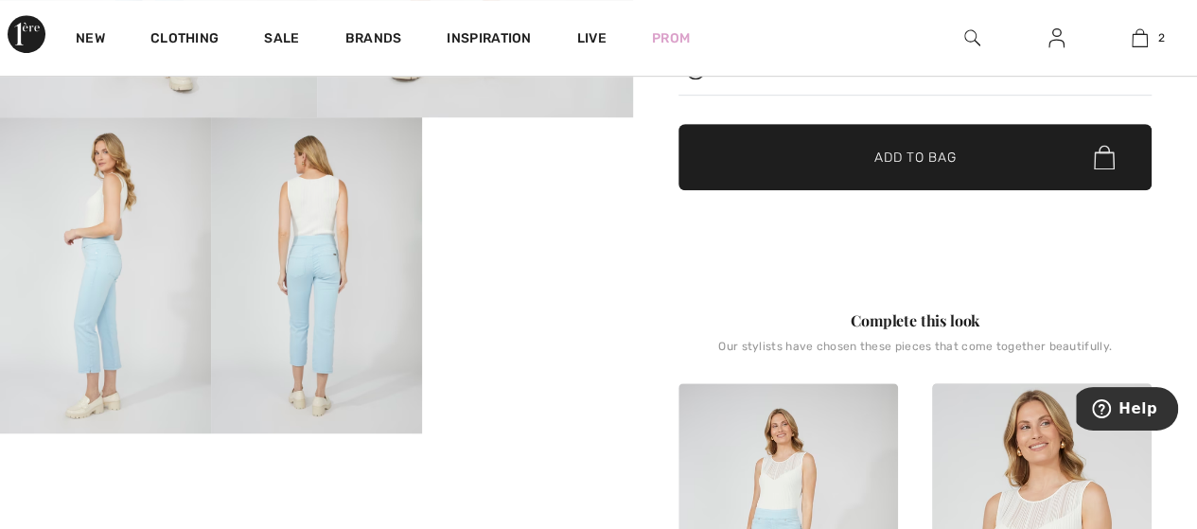
click at [349, 276] on img at bounding box center [316, 275] width 211 height 317
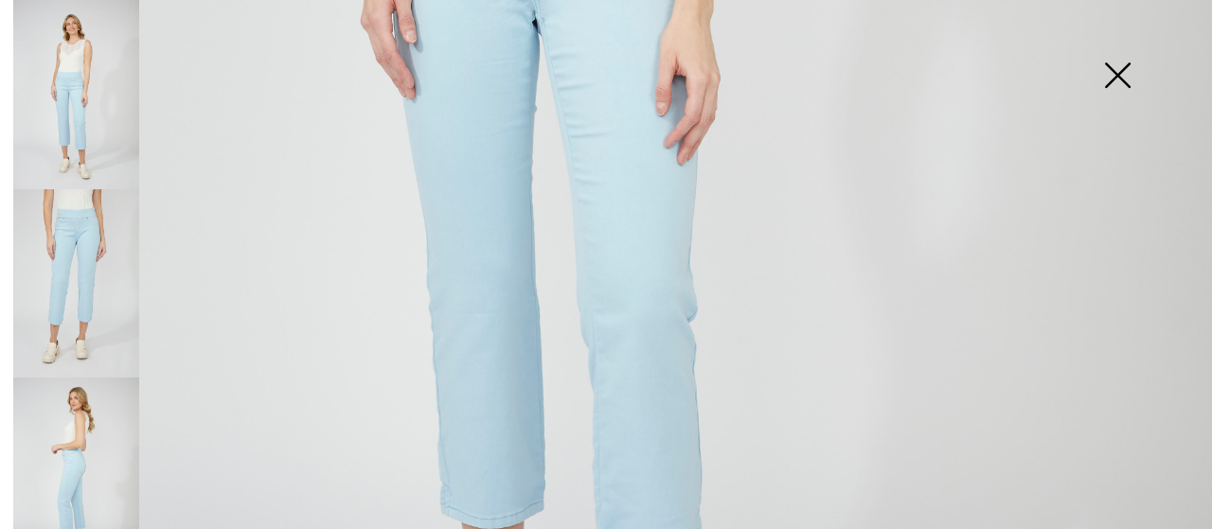
scroll to position [757, 0]
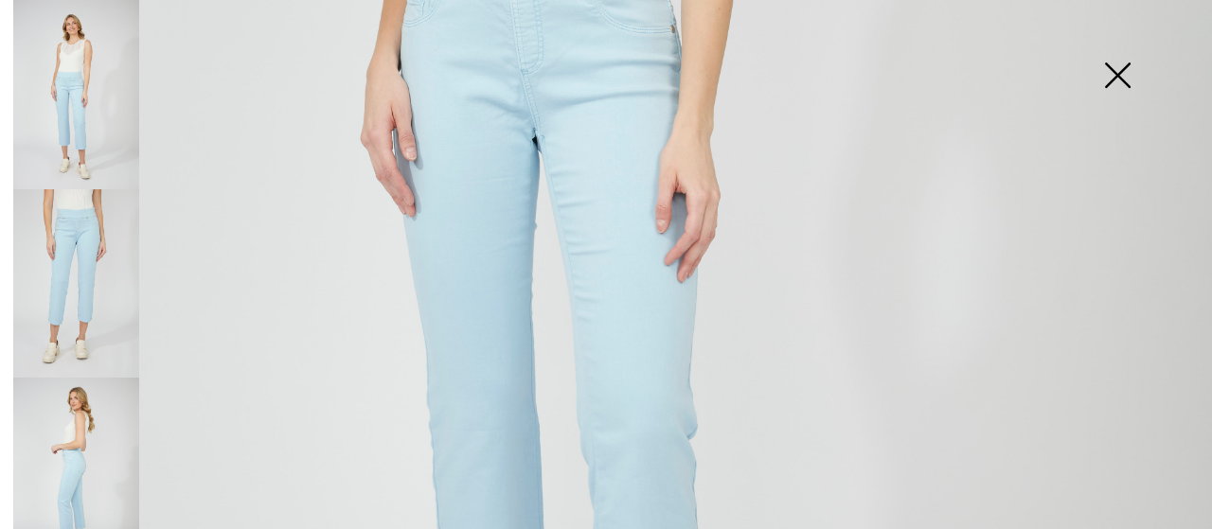
click at [96, 264] on img at bounding box center [76, 283] width 126 height 189
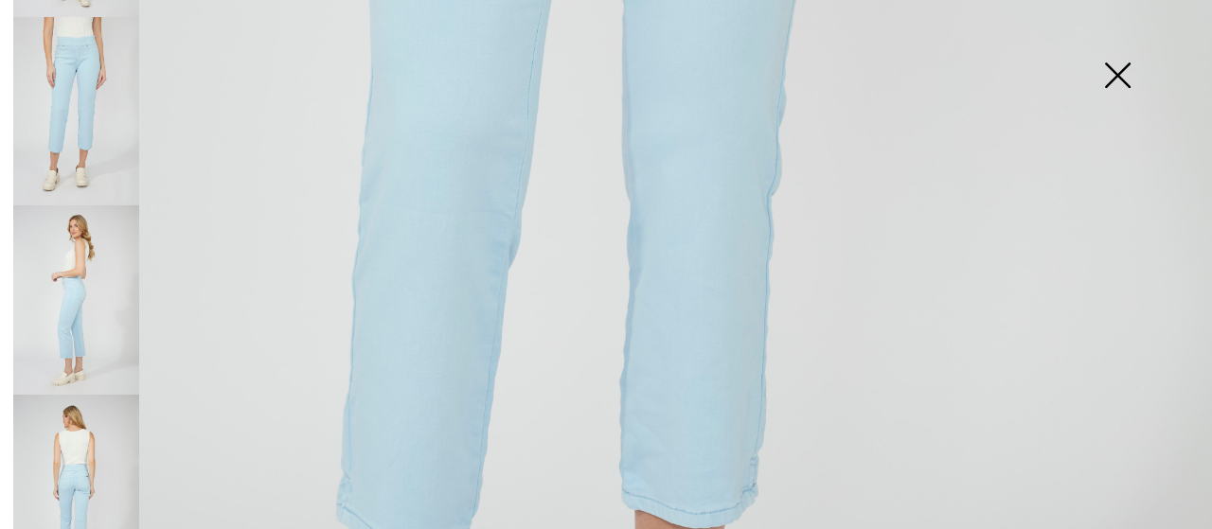
scroll to position [199, 0]
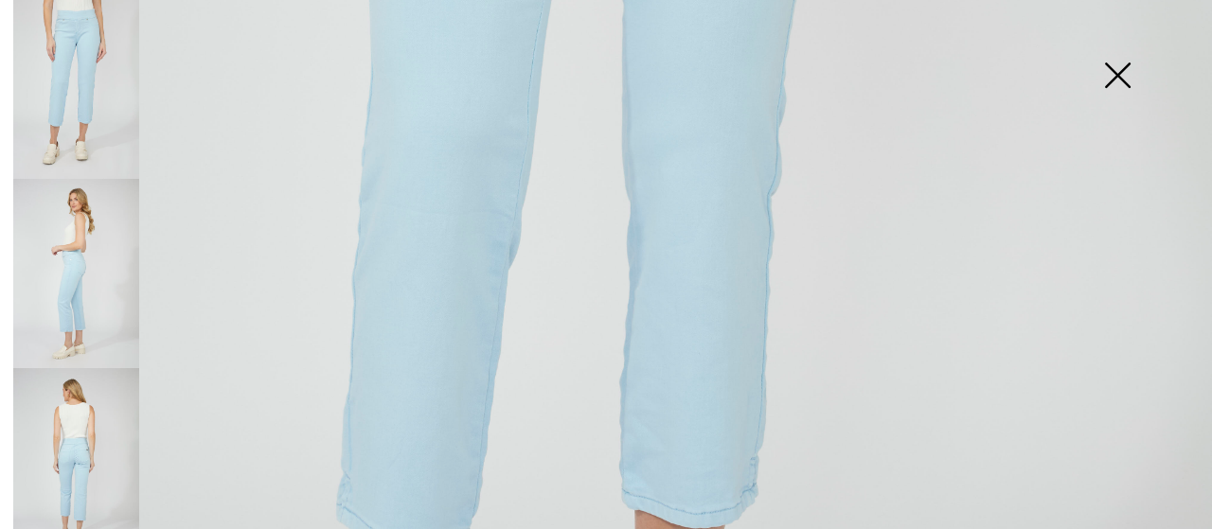
click at [87, 270] on img at bounding box center [76, 273] width 126 height 189
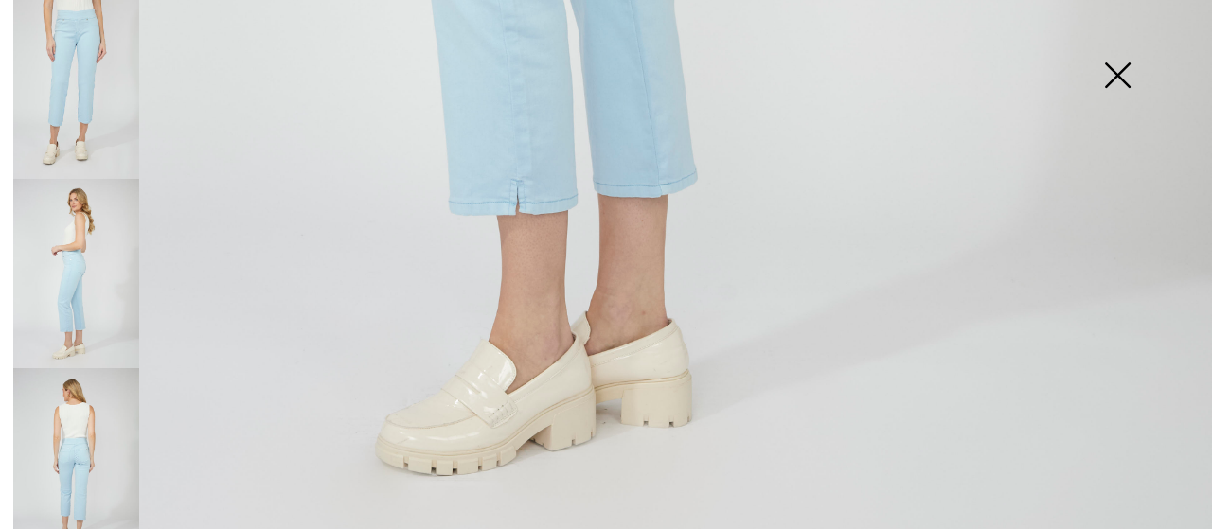
scroll to position [1267, 0]
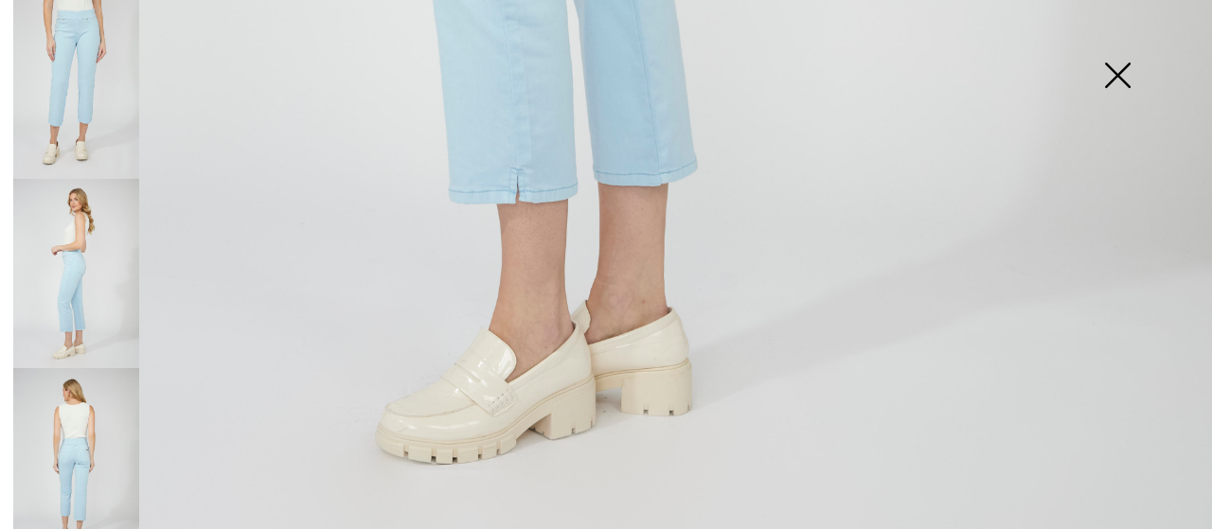
click at [85, 433] on img at bounding box center [76, 462] width 126 height 189
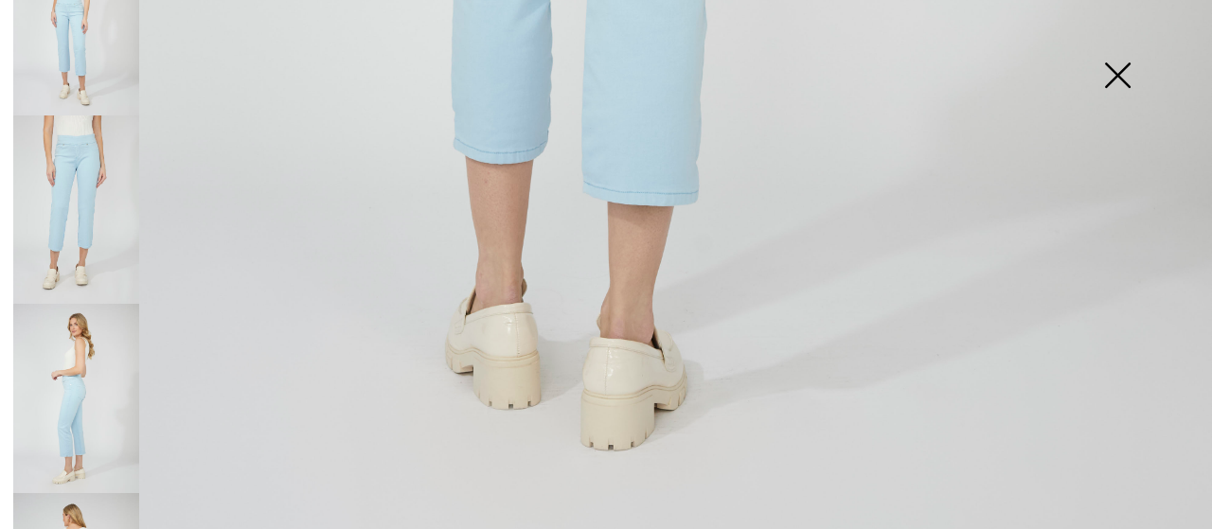
scroll to position [0, 0]
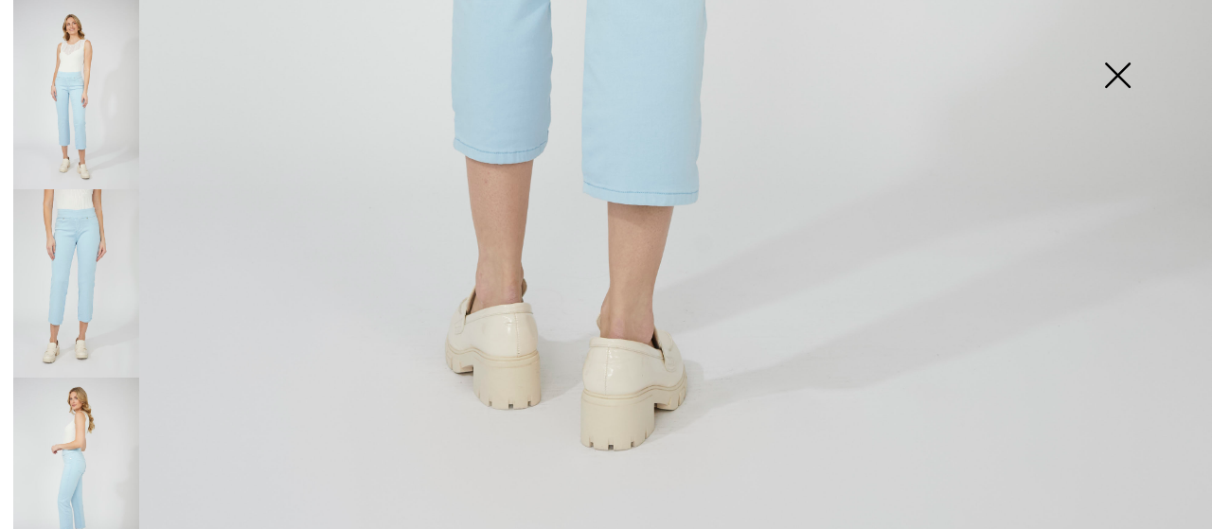
click at [74, 107] on img at bounding box center [76, 94] width 126 height 189
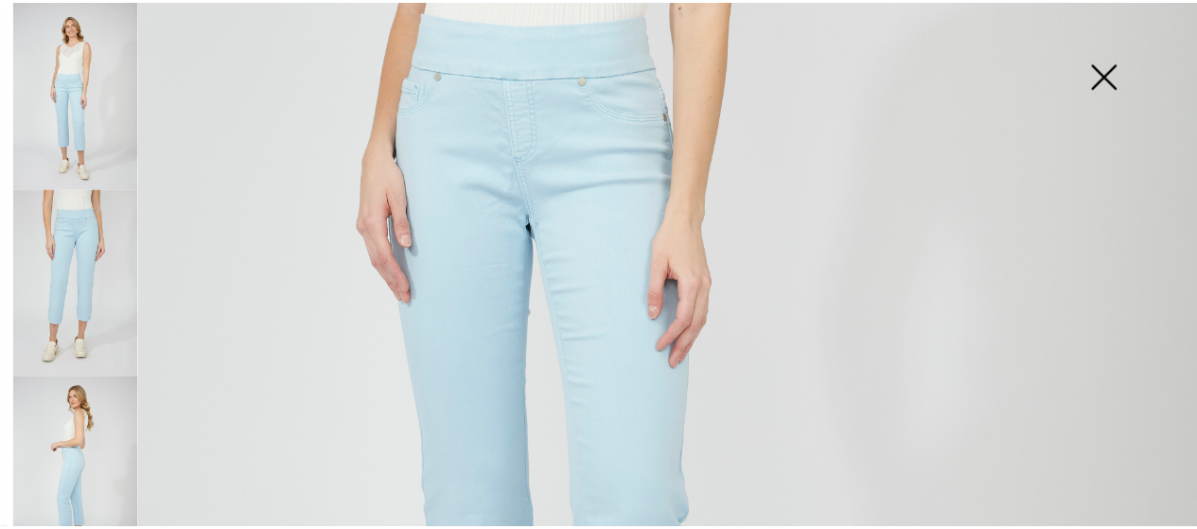
scroll to position [508, 0]
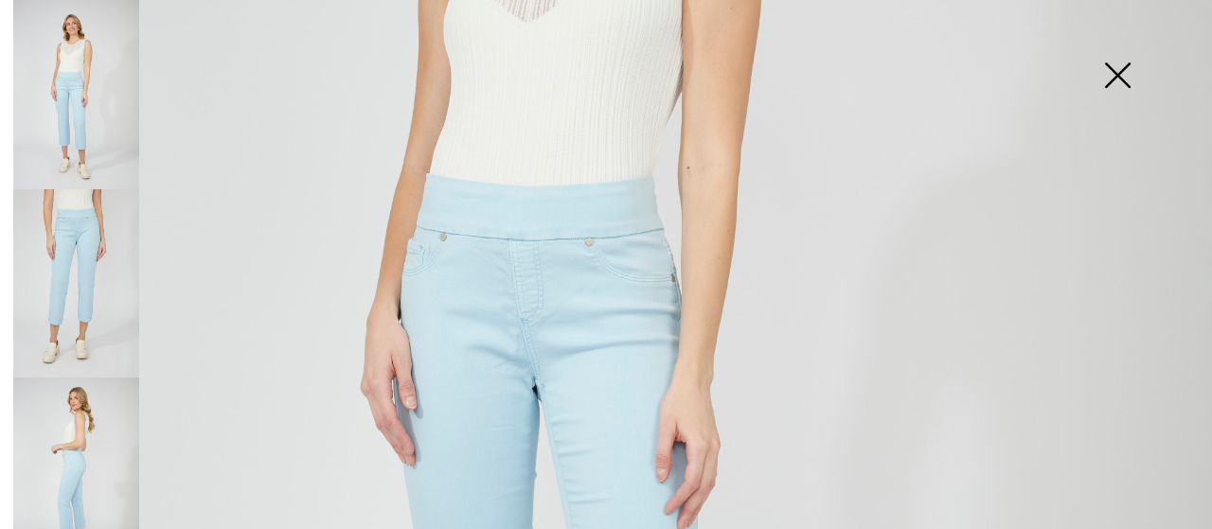
click at [1117, 71] on img at bounding box center [1117, 76] width 95 height 97
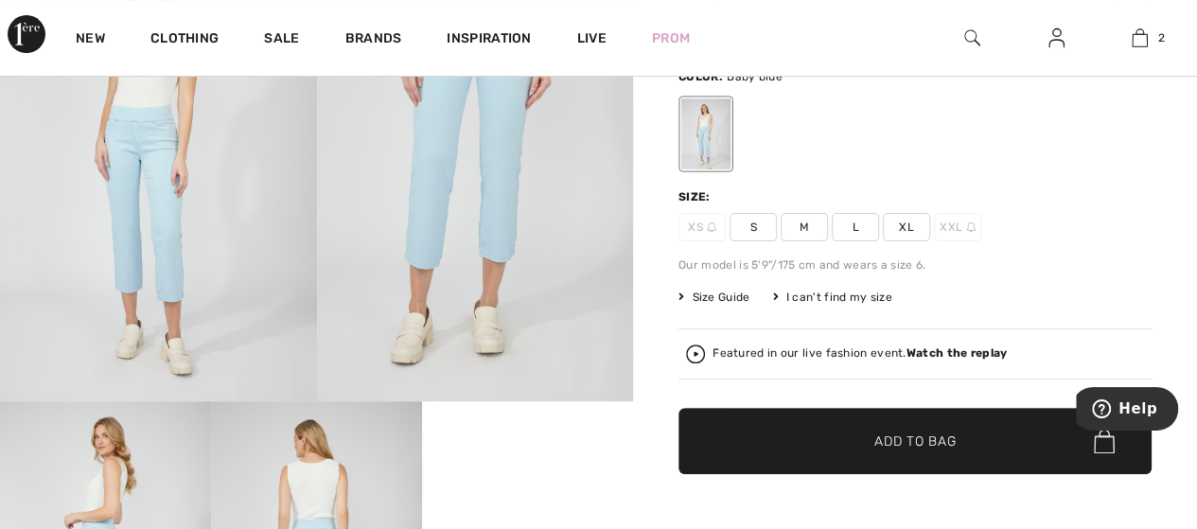
scroll to position [0, 0]
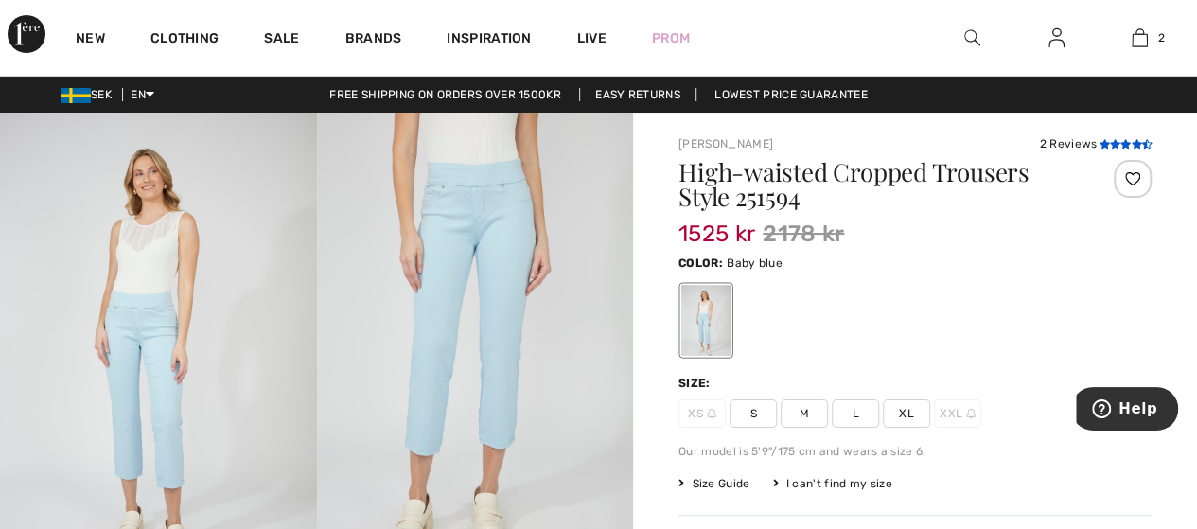
click at [1122, 147] on icon at bounding box center [1126, 143] width 10 height 9
click at [790, 88] on link "Lowest Price Guarantee" at bounding box center [792, 94] width 184 height 13
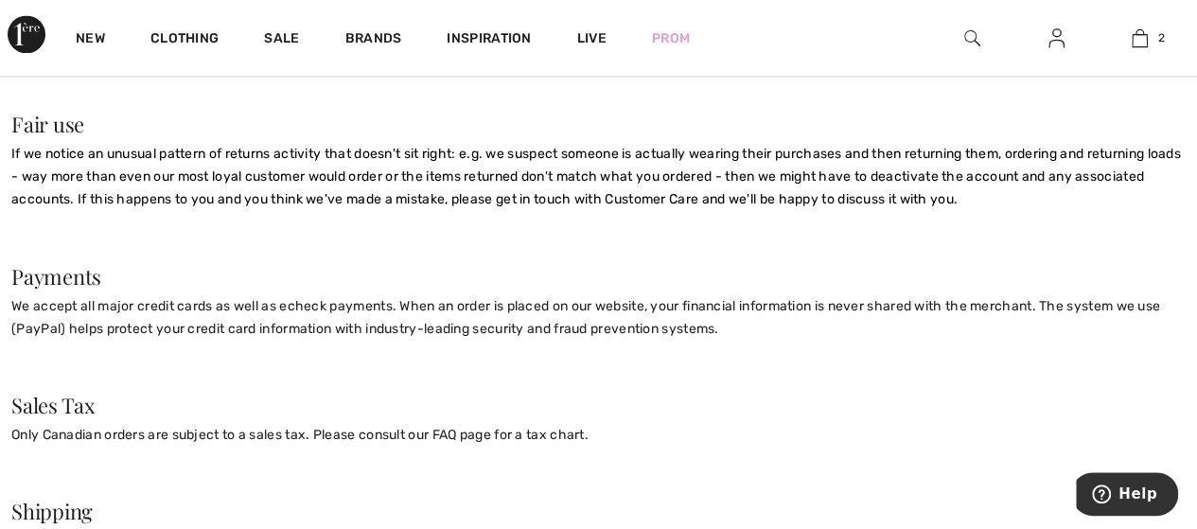
scroll to position [1674, 0]
